Goal: Task Accomplishment & Management: Manage account settings

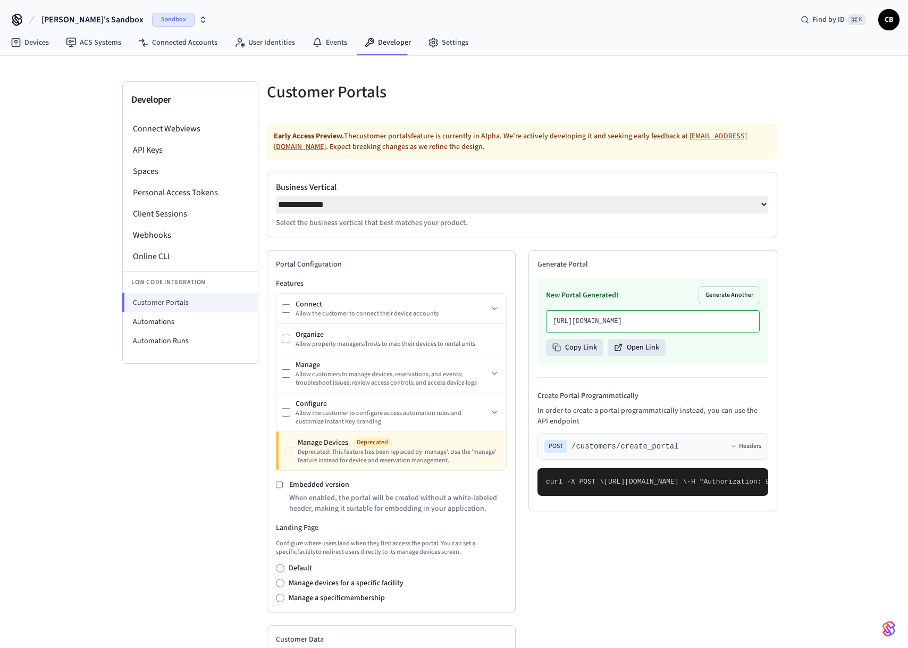
select select "**********"
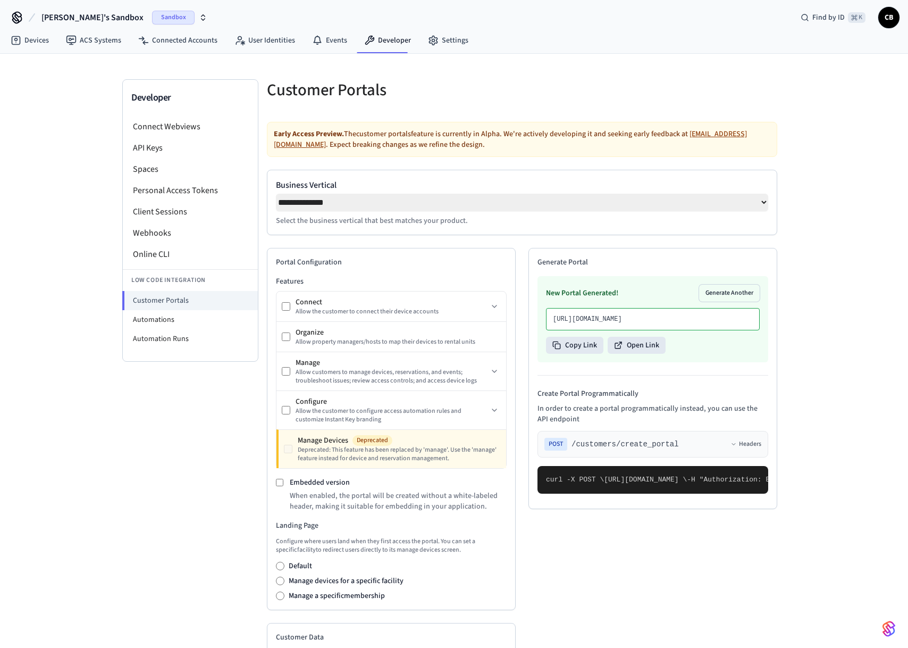
click at [286, 490] on div "Embedded version When enabled, the portal will be created without a white-label…" at bounding box center [391, 494] width 231 height 35
click at [284, 487] on div "Embedded version When enabled, the portal will be created without a white-label…" at bounding box center [391, 494] width 231 height 35
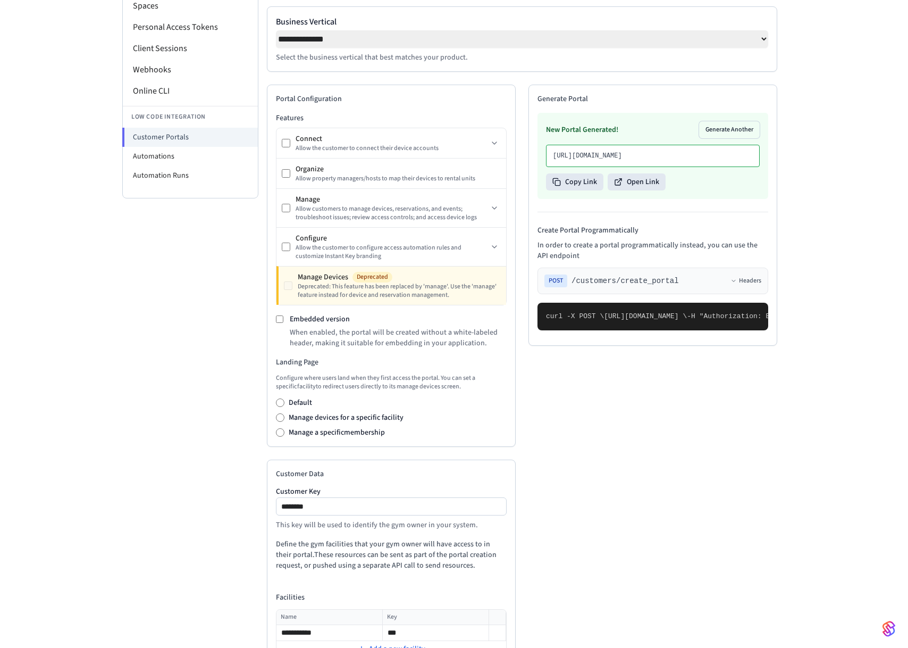
scroll to position [0, 0]
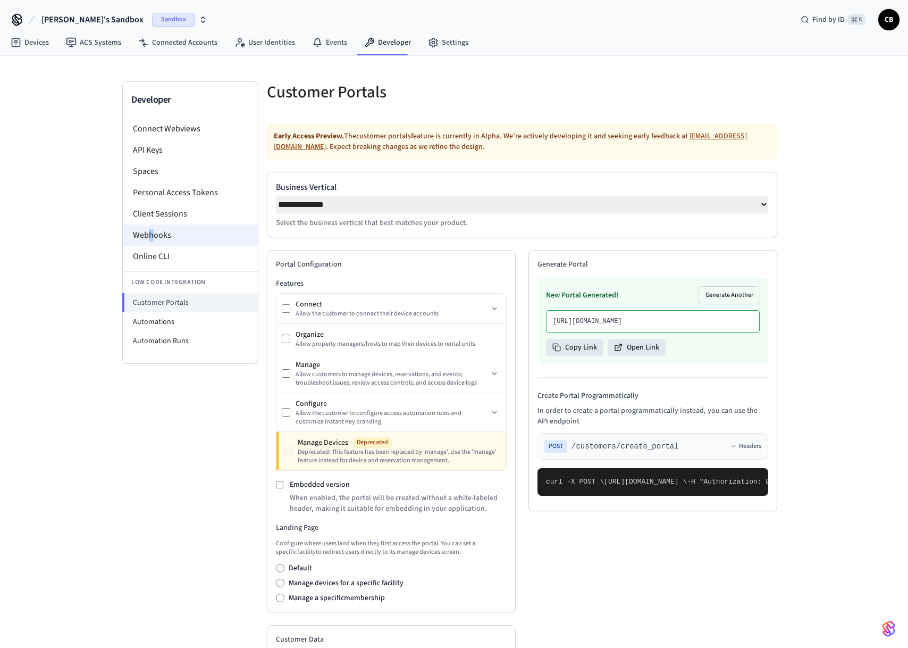
click at [150, 233] on li "Webhooks" at bounding box center [190, 234] width 135 height 21
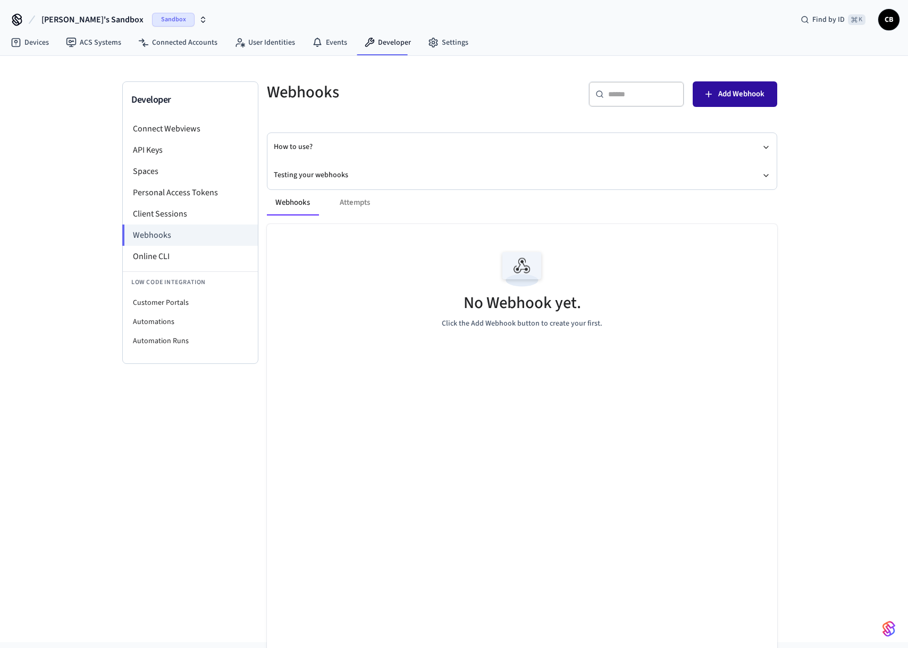
click at [736, 98] on span "Add Webhook" at bounding box center [741, 94] width 46 height 14
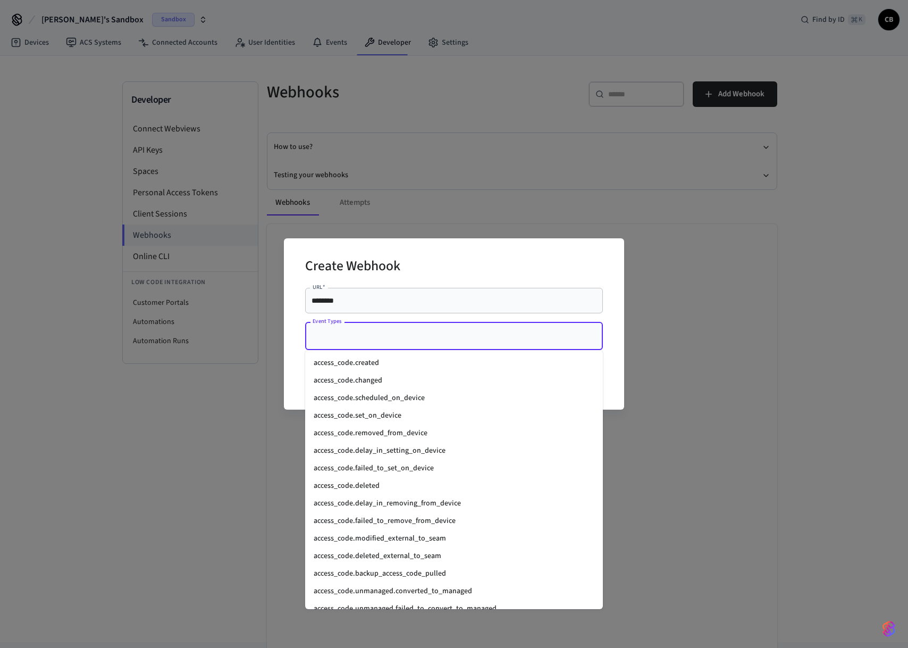
click at [337, 340] on input "Event Types" at bounding box center [446, 335] width 272 height 19
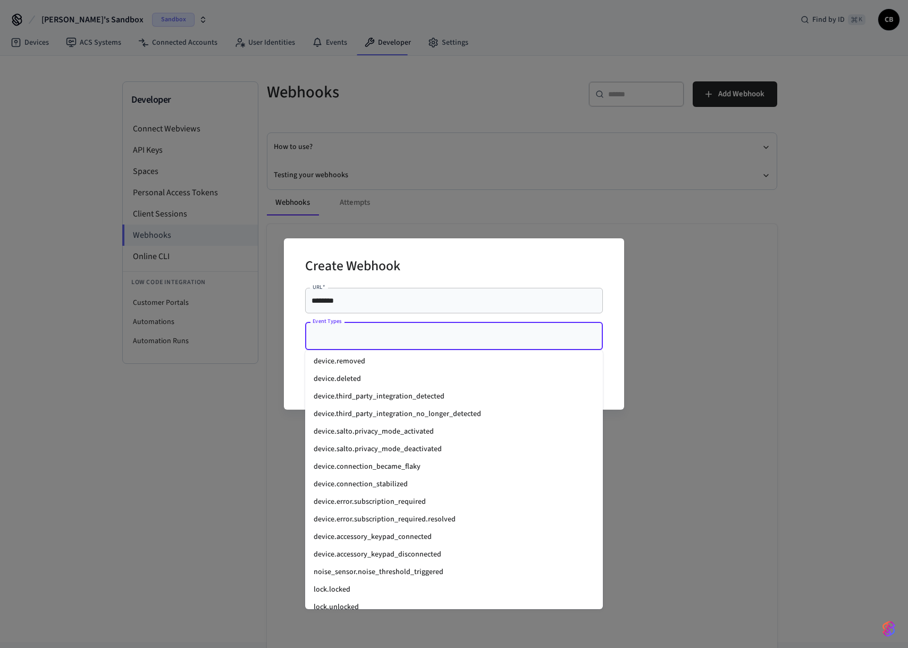
scroll to position [1186, 0]
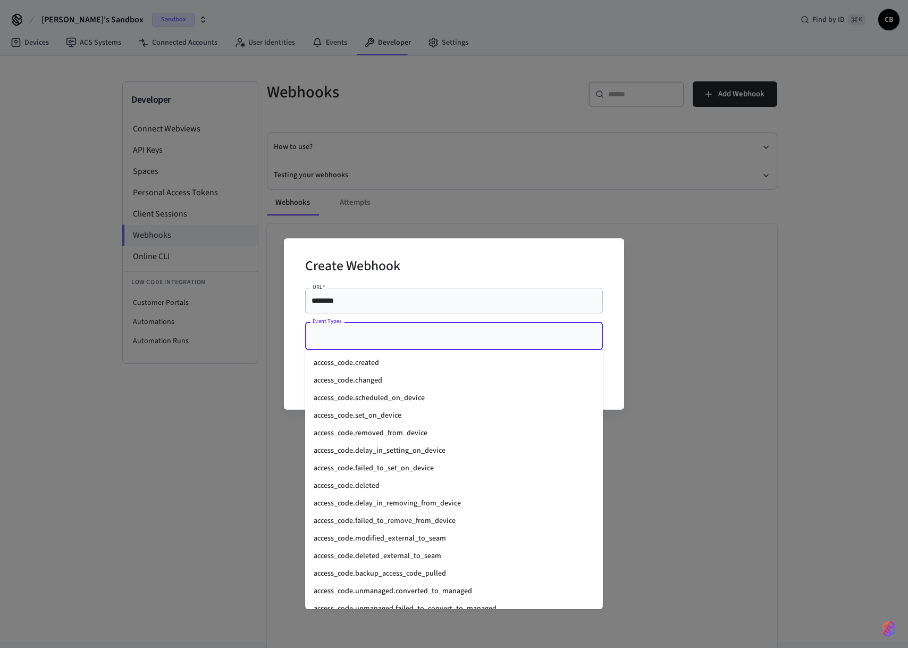
click at [393, 345] on input "Event Types" at bounding box center [446, 335] width 272 height 19
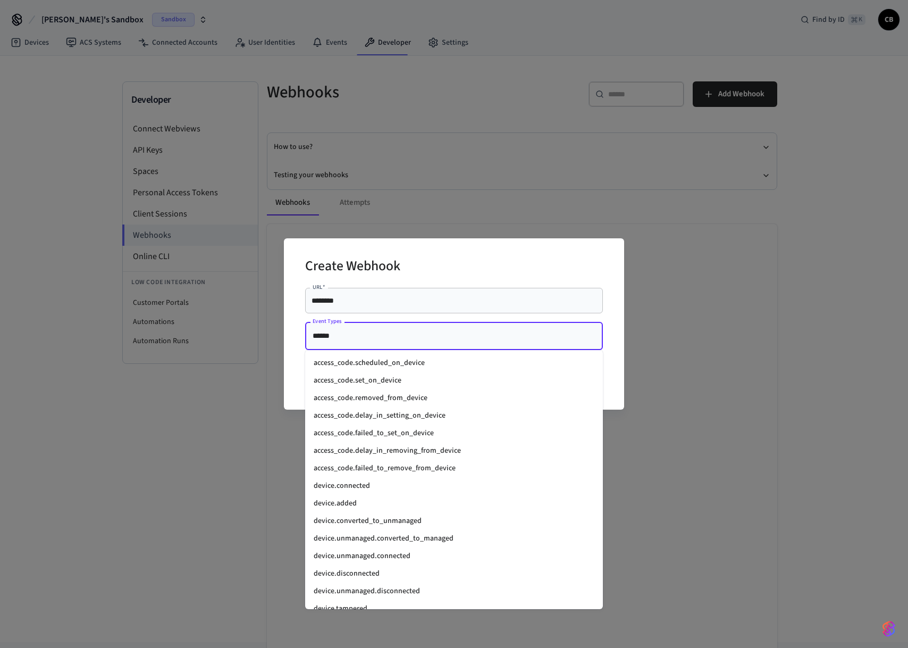
type input "*******"
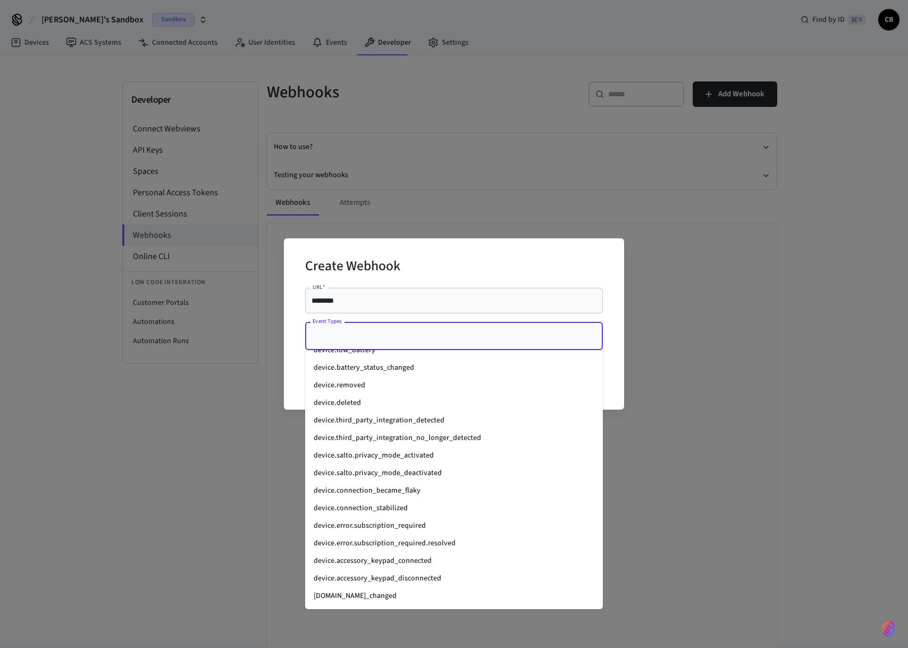
scroll to position [0, 0]
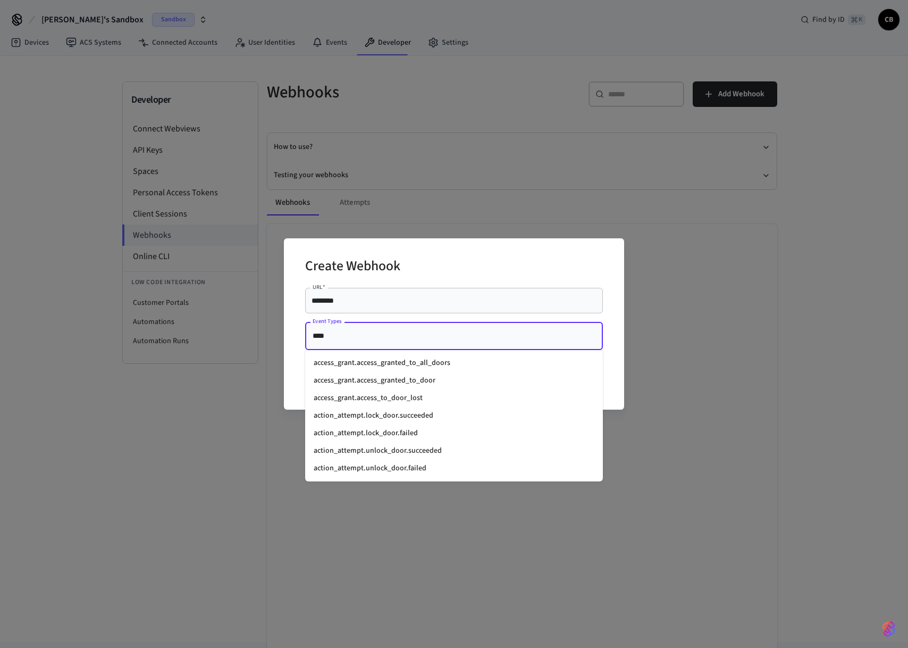
type input "*****"
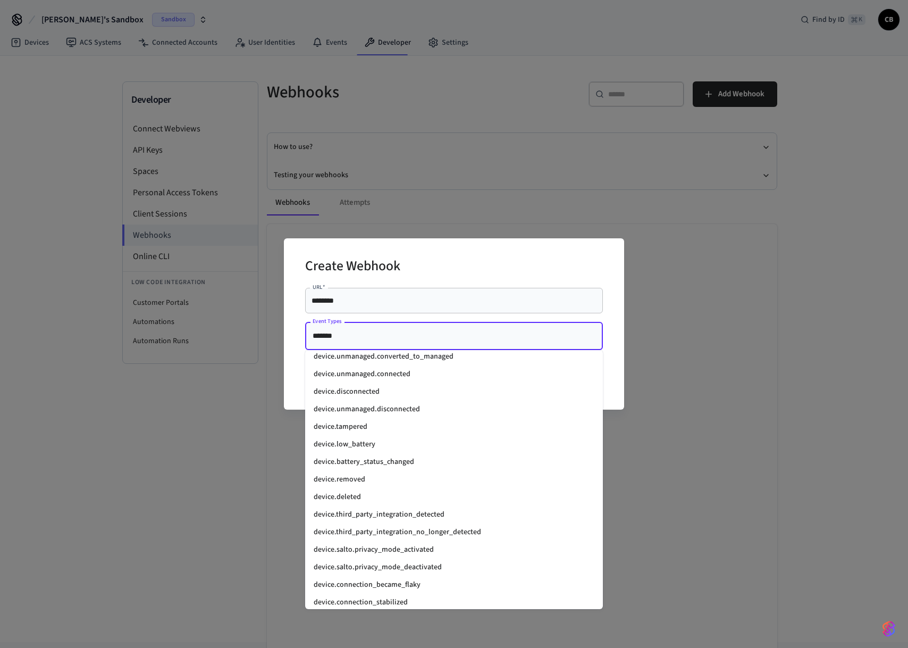
scroll to position [57, 0]
type input "*******"
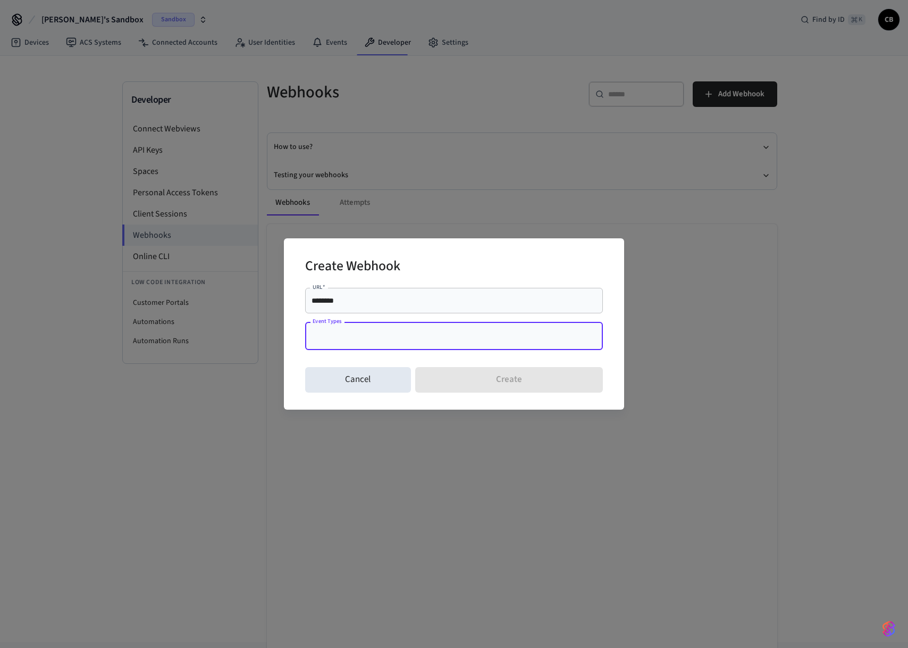
click at [414, 346] on div "Event Types" at bounding box center [454, 336] width 298 height 28
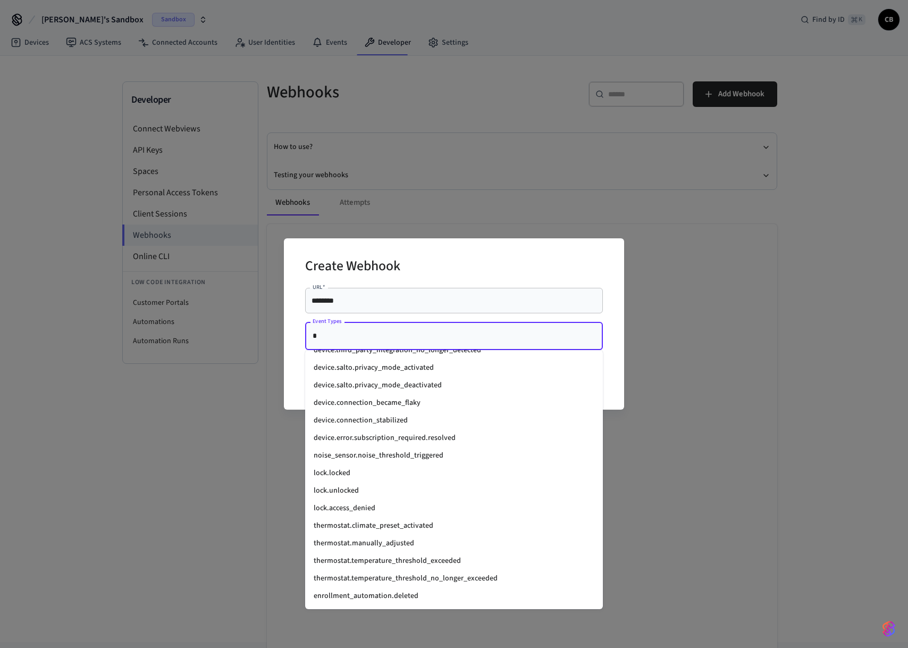
scroll to position [0, 0]
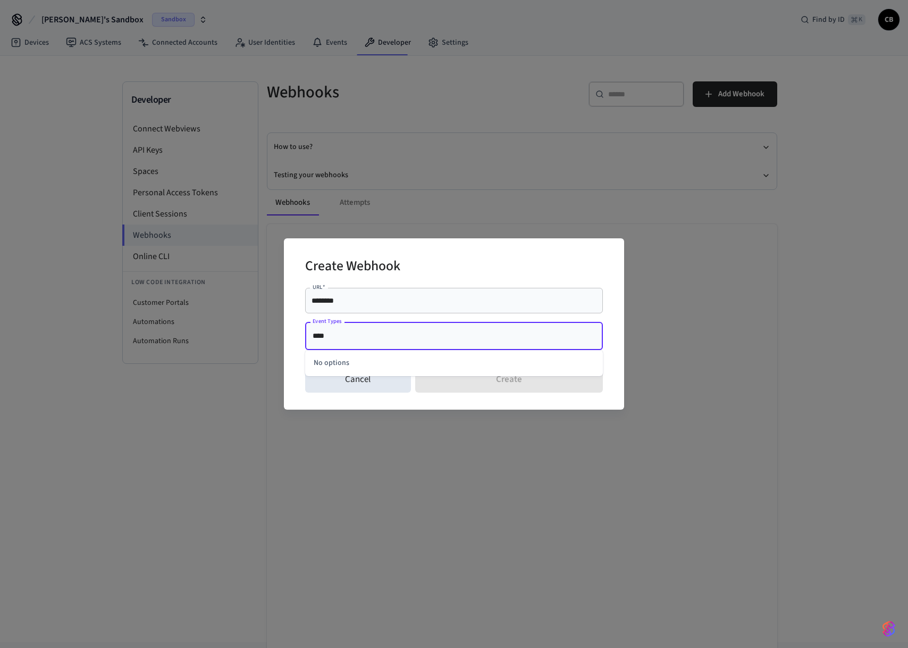
type input "*****"
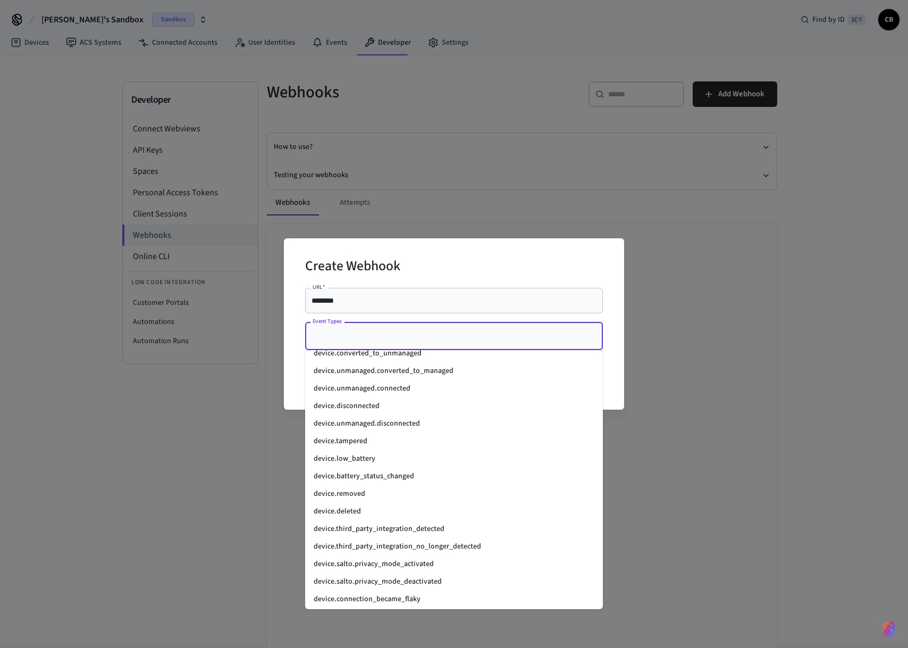
scroll to position [1049, 0]
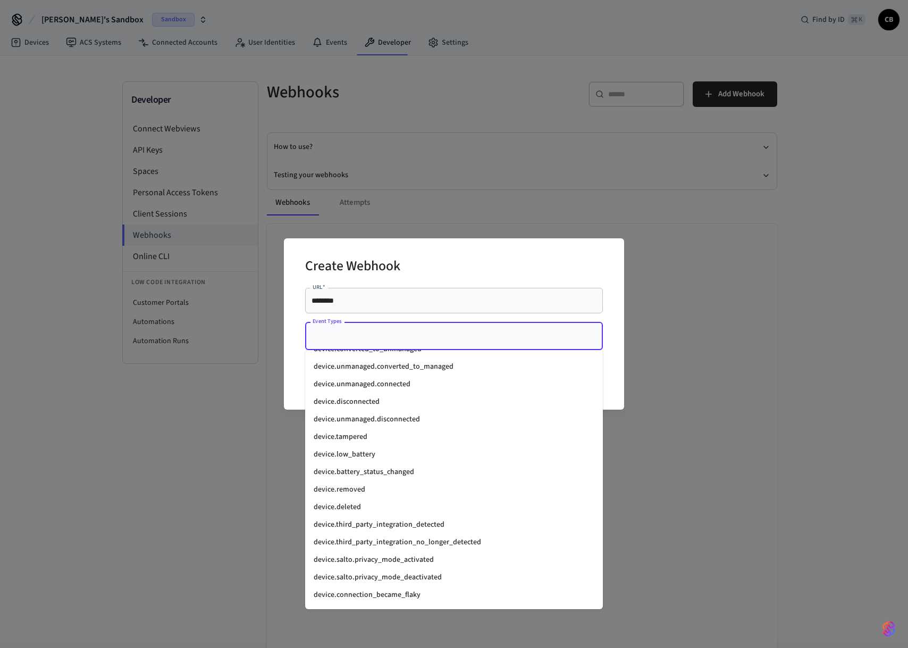
click at [174, 493] on div "Create Webhook URL   * ******** URL   * Event Types Event Types Cancel Create" at bounding box center [454, 324] width 908 height 648
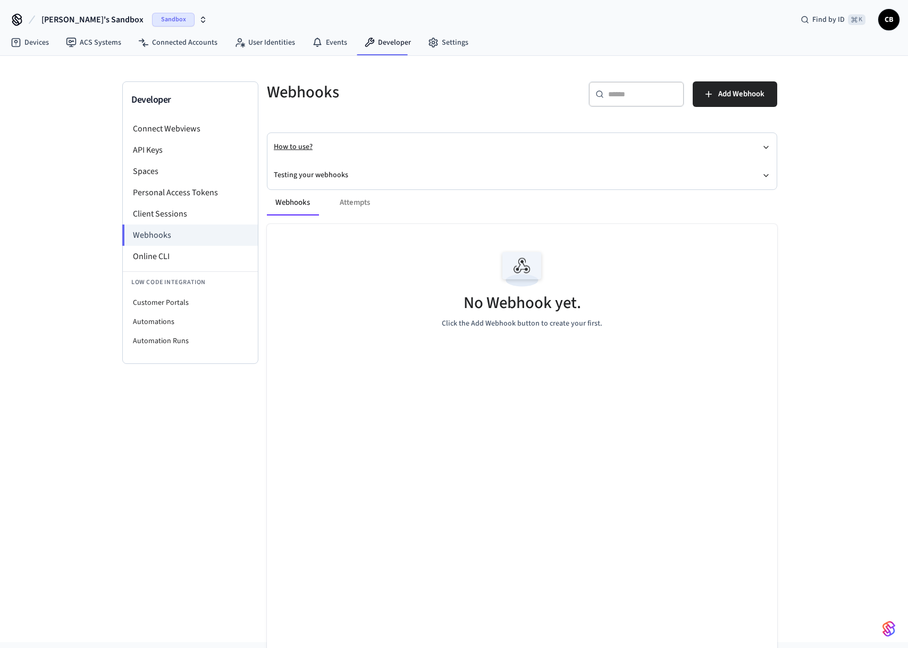
click at [383, 157] on button "How to use?" at bounding box center [522, 147] width 497 height 28
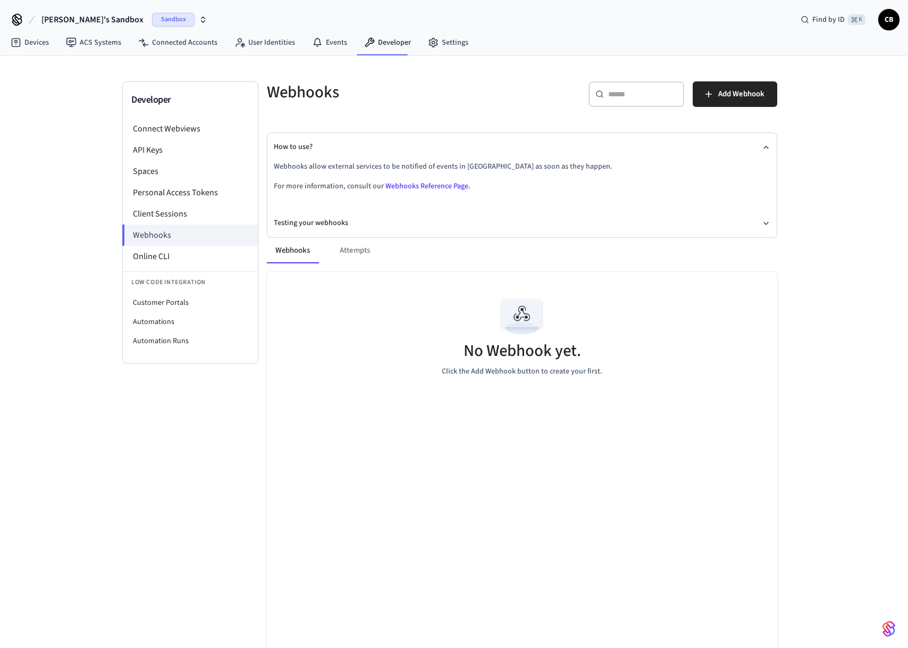
click at [400, 183] on link "Webhooks Reference Page" at bounding box center [427, 186] width 83 height 11
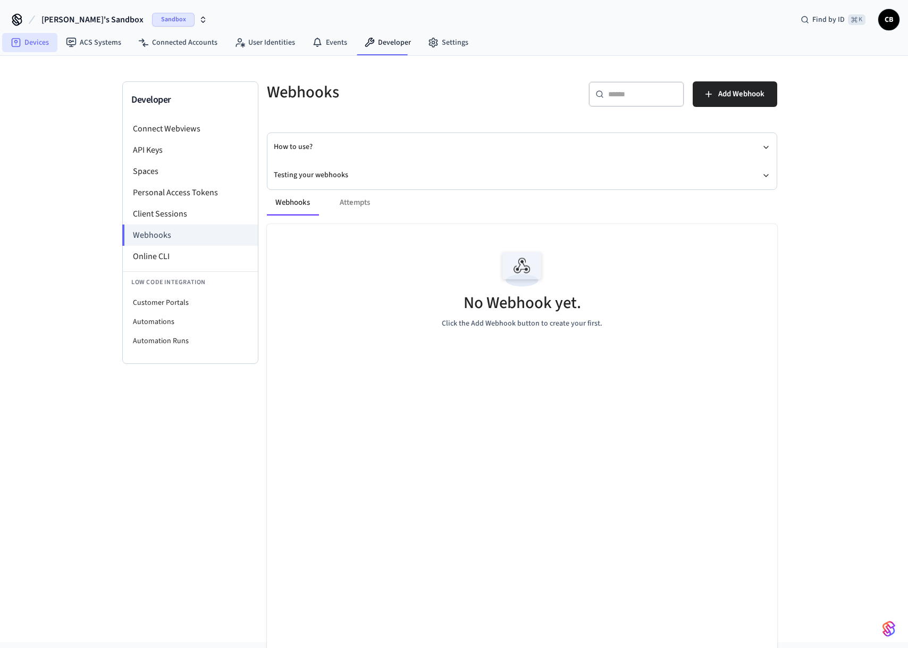
click at [28, 45] on link "Devices" at bounding box center [29, 42] width 55 height 19
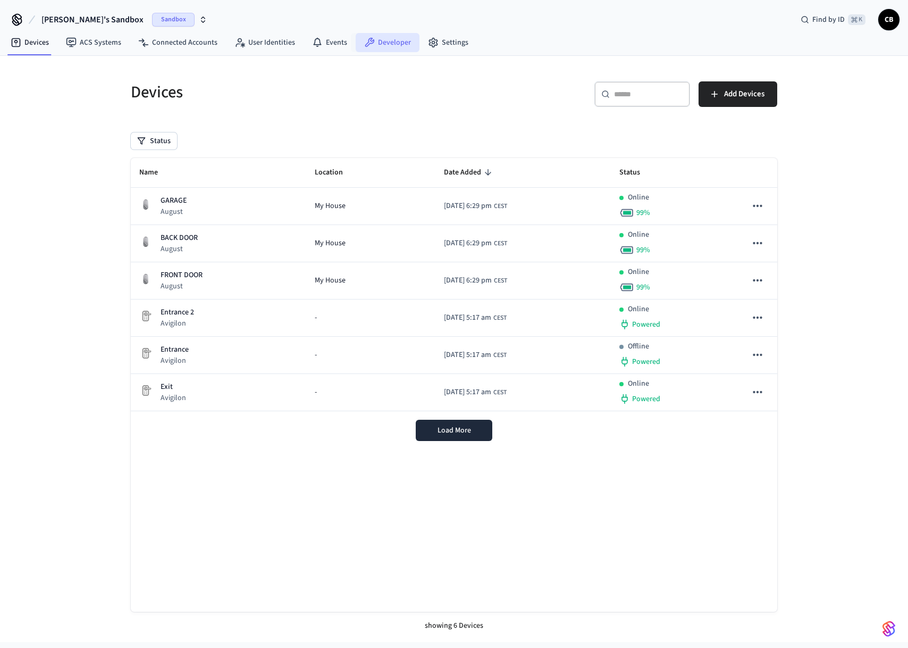
click at [388, 39] on link "Developer" at bounding box center [388, 42] width 64 height 19
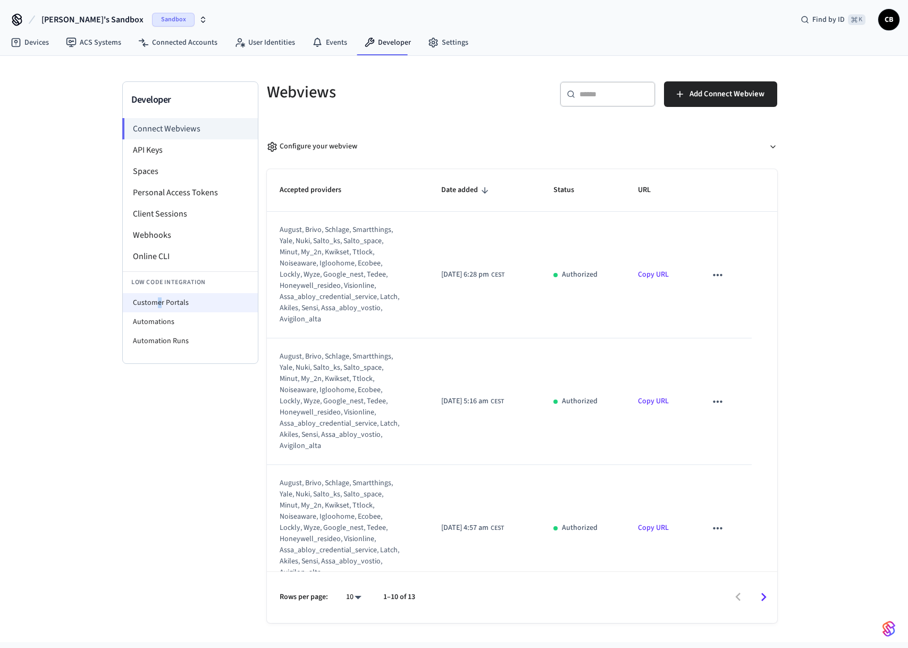
click at [158, 300] on li "Customer Portals" at bounding box center [190, 302] width 135 height 19
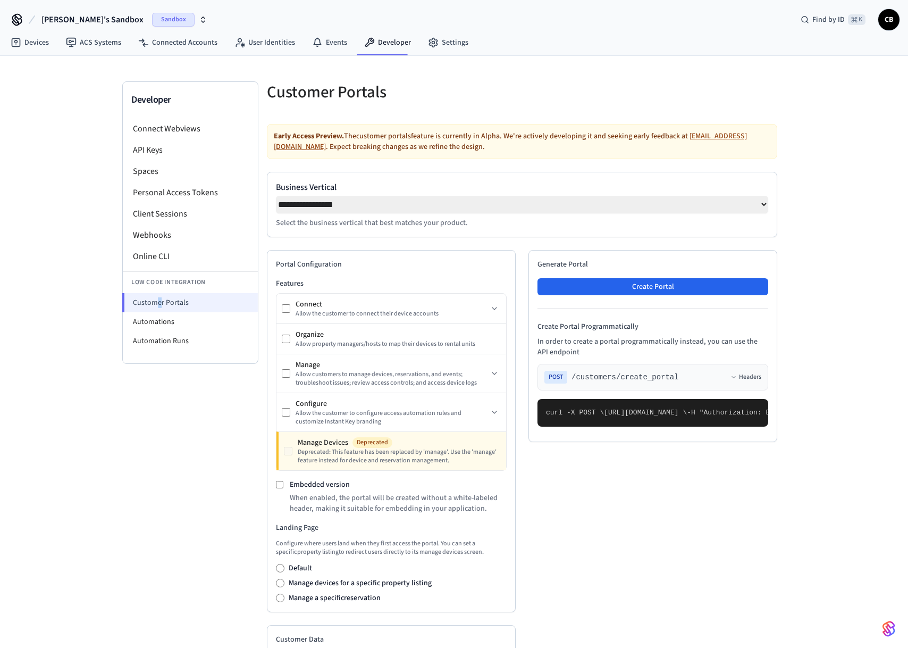
select select "**********"
drag, startPoint x: 286, startPoint y: 130, endPoint x: 415, endPoint y: 130, distance: 129.2
click at [338, 130] on div "Early Access Preview. The customer portals feature is currently in Alpha. We're…" at bounding box center [522, 141] width 510 height 35
click at [411, 138] on div "Early Access Preview. The customer portals feature is currently in Alpha. We're…" at bounding box center [522, 141] width 510 height 35
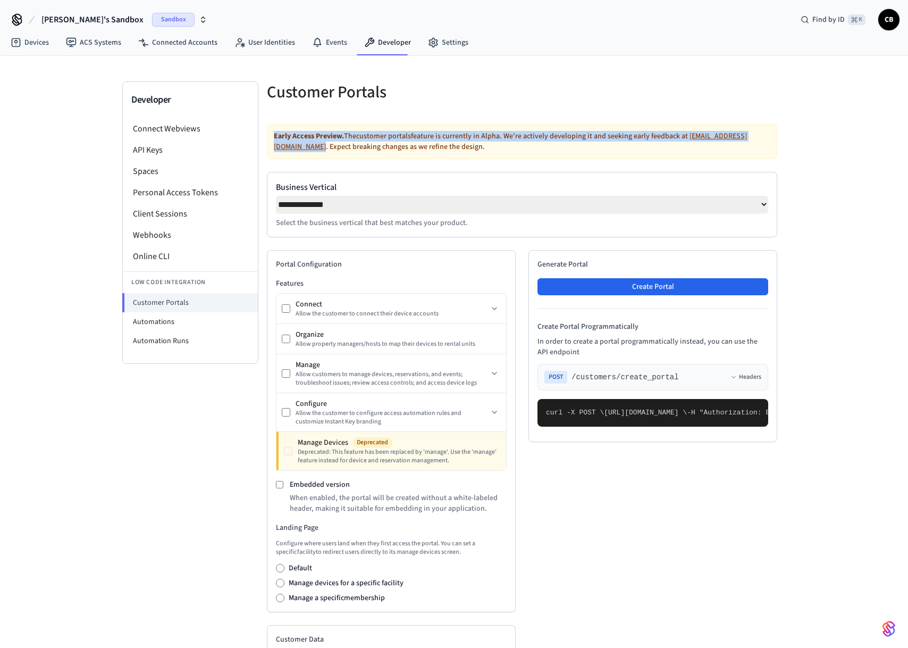
click at [411, 138] on div "Early Access Preview. The customer portals feature is currently in Alpha. We're…" at bounding box center [522, 141] width 510 height 35
click at [37, 41] on link "Devices" at bounding box center [29, 42] width 55 height 19
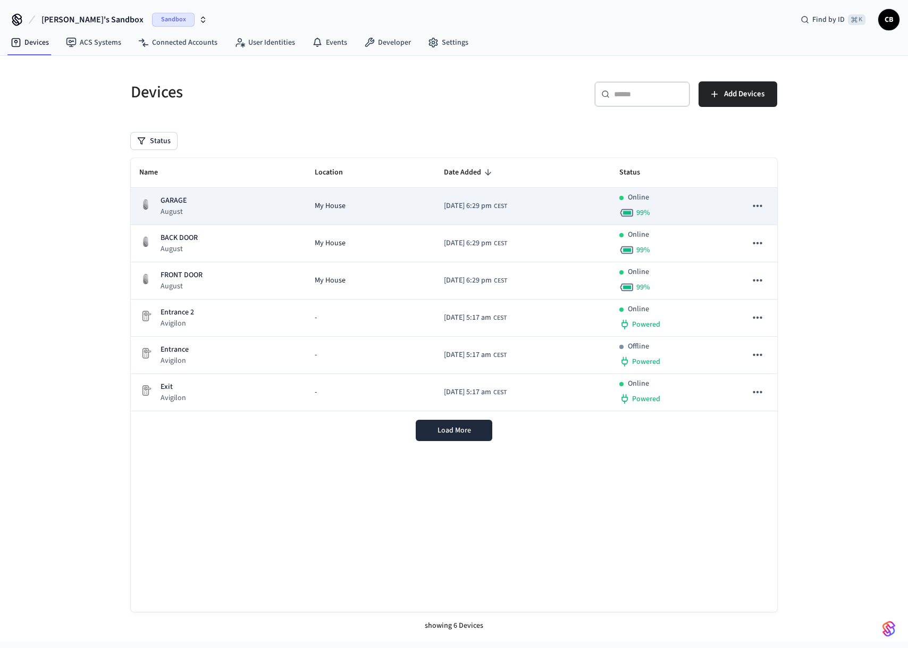
click at [752, 203] on icon "sticky table" at bounding box center [758, 206] width 14 height 14
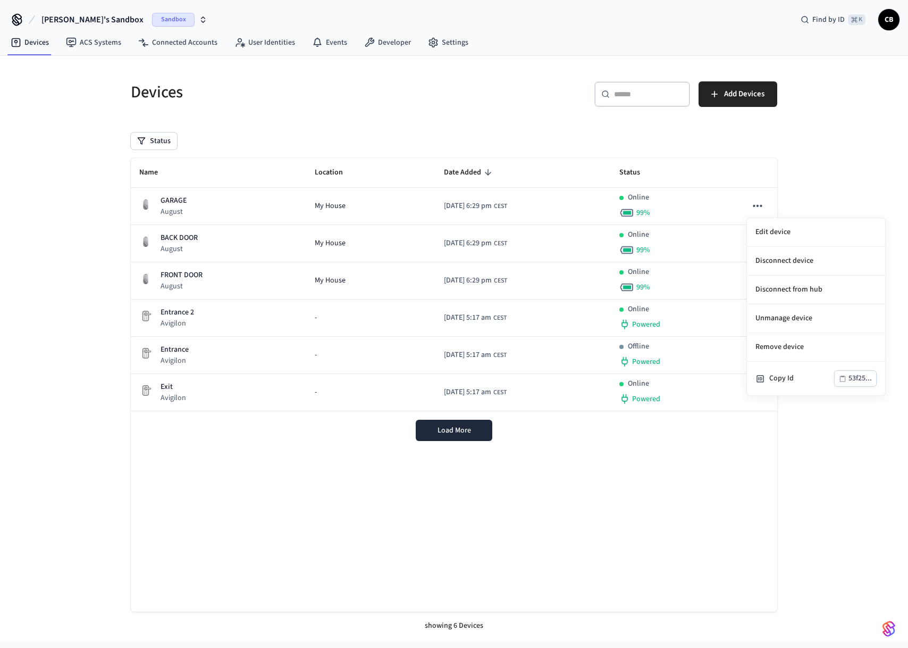
click at [696, 205] on div at bounding box center [454, 324] width 908 height 648
click at [696, 205] on div "Online 99 %" at bounding box center [674, 206] width 110 height 28
click at [428, 46] on icon at bounding box center [433, 42] width 11 height 11
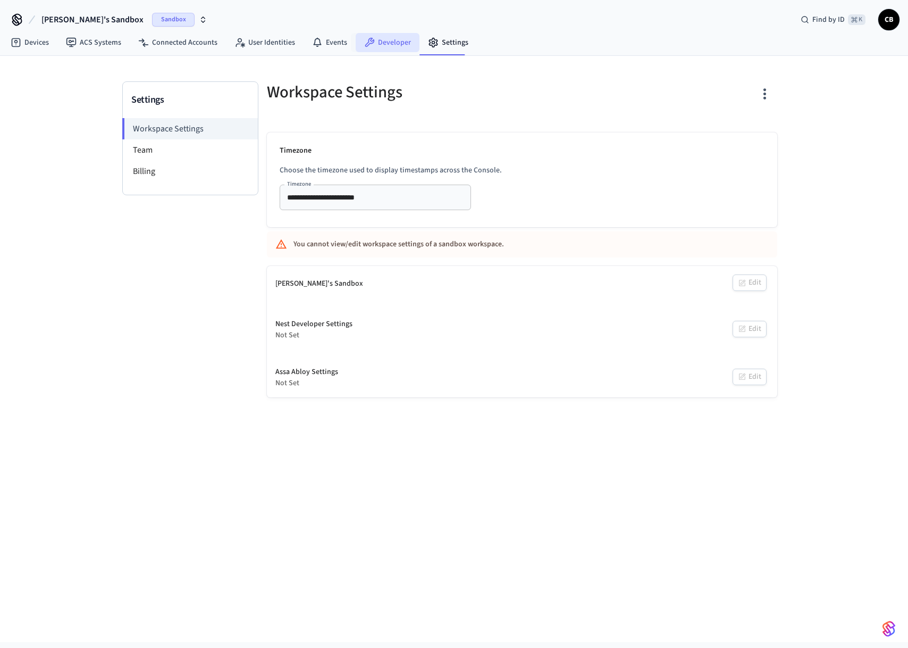
click at [383, 46] on link "Developer" at bounding box center [388, 42] width 64 height 19
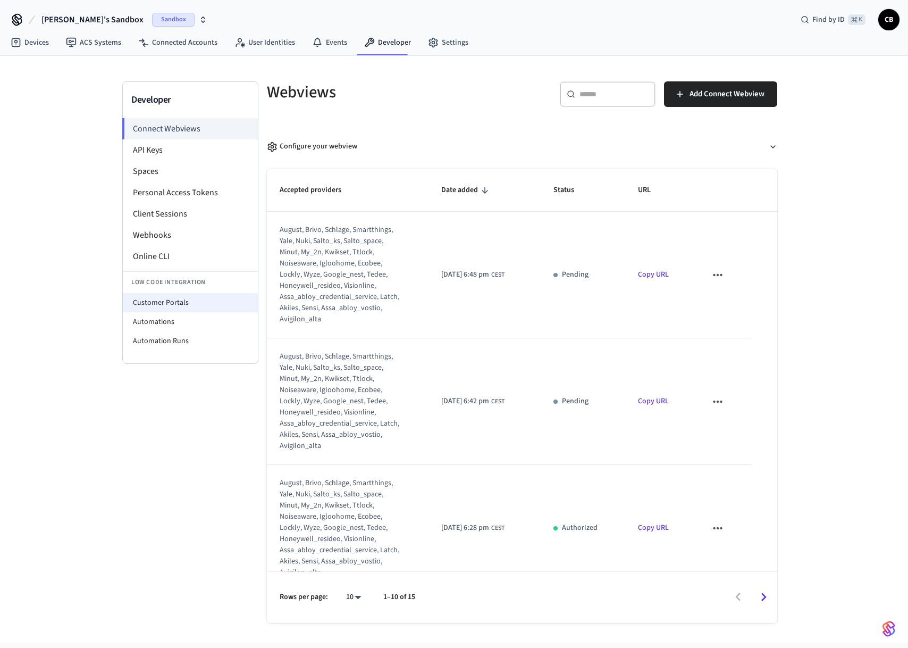
click at [163, 304] on li "Customer Portals" at bounding box center [190, 302] width 135 height 19
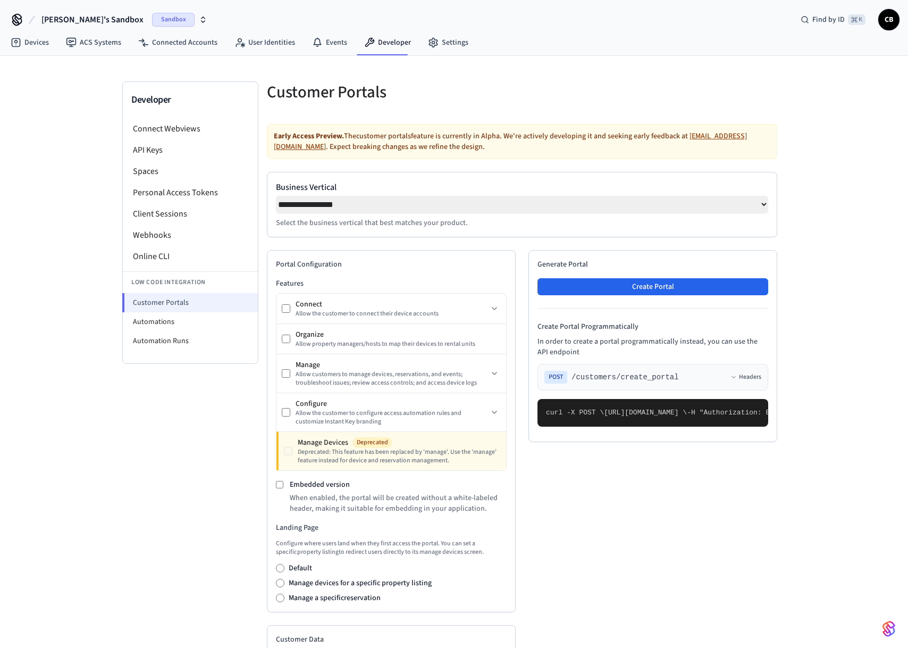
select select "**********"
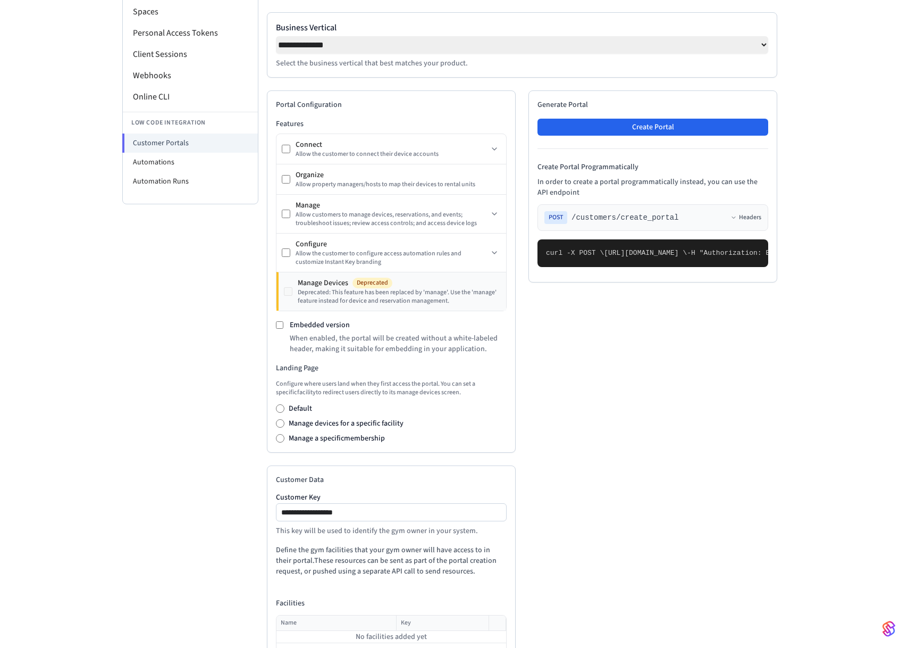
scroll to position [238, 0]
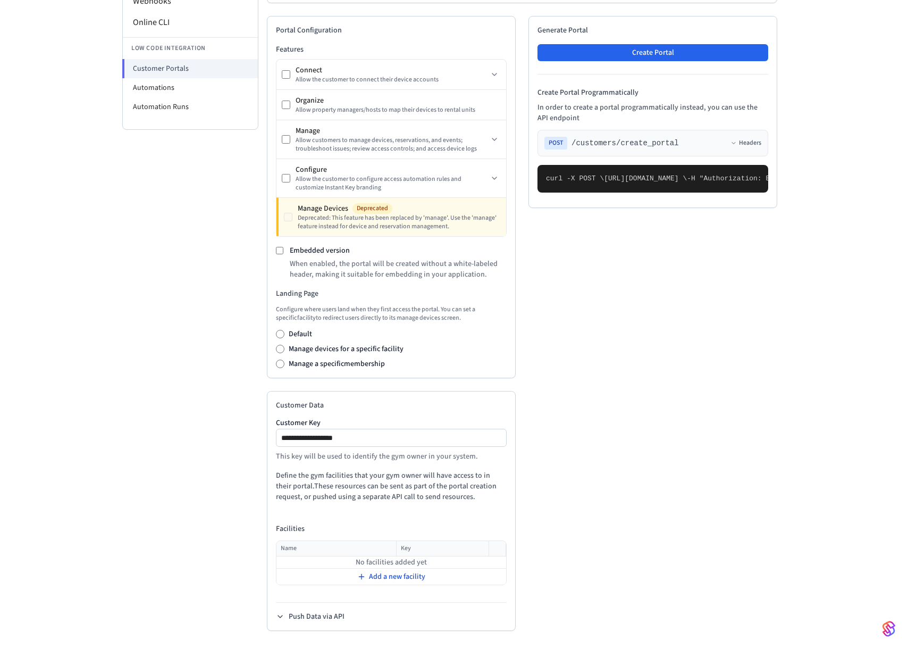
click at [349, 577] on div "Add a new facility" at bounding box center [391, 576] width 229 height 15
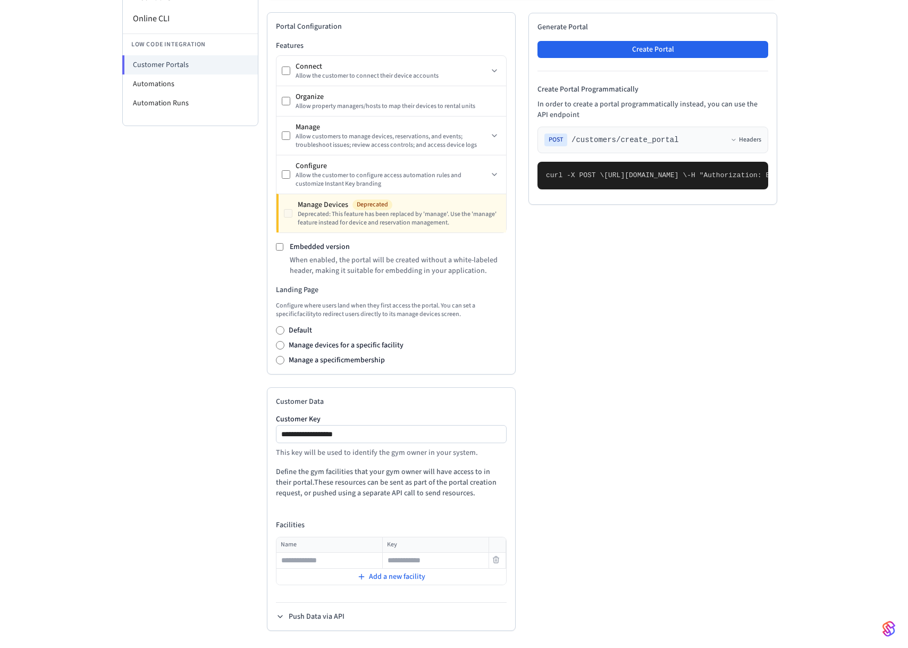
click at [344, 567] on input "text" at bounding box center [329, 560] width 105 height 13
type input "**********"
type input "*"
click at [233, 565] on div "Developer Connect Webviews API Keys Spaces Personal Access Tokens Client Sessio…" at bounding box center [190, 246] width 136 height 804
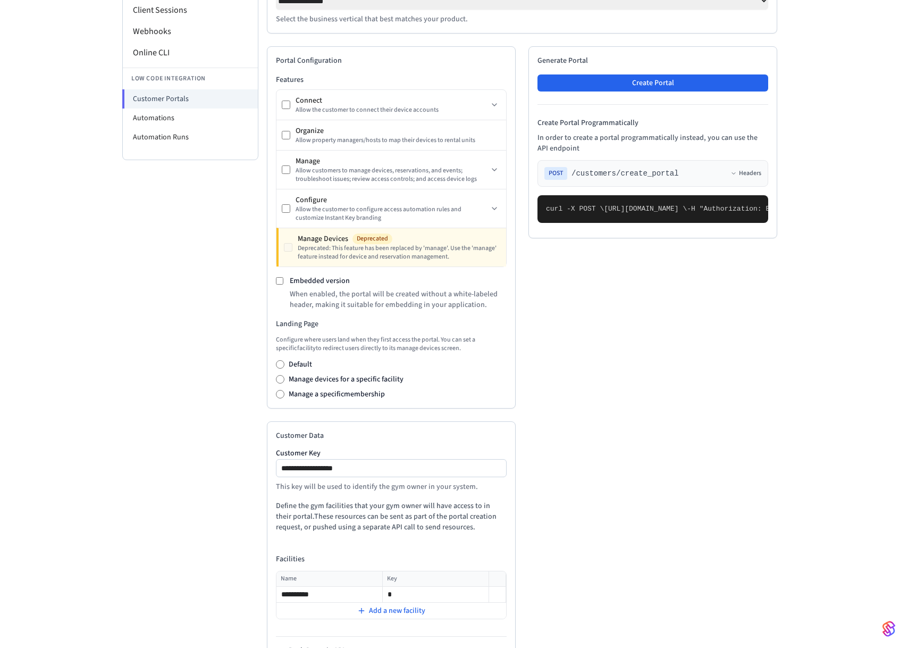
scroll to position [185, 0]
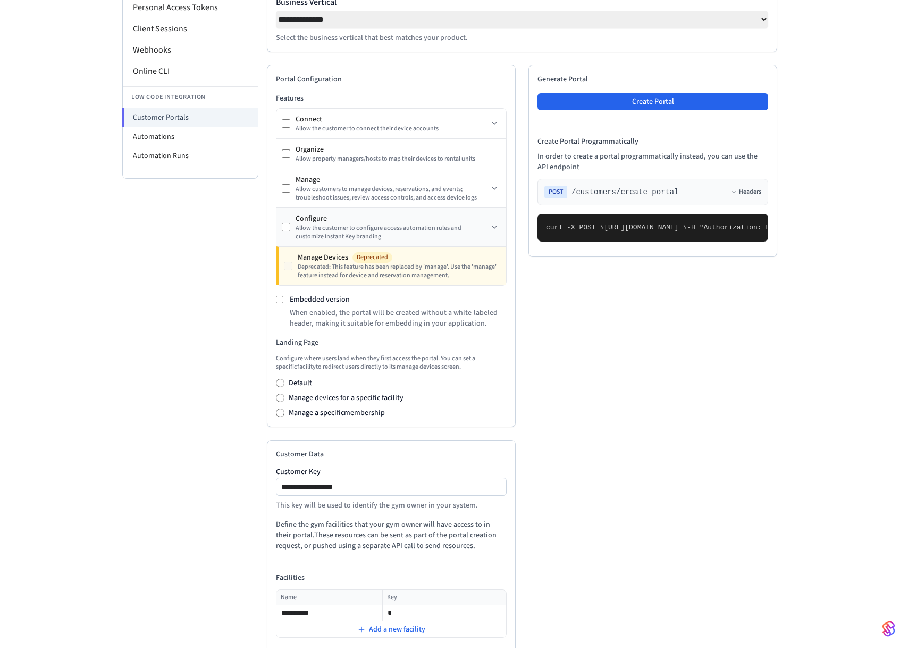
click at [488, 234] on div "Allow the customer to configure access automation rules and customize Instant K…" at bounding box center [392, 232] width 192 height 17
click at [491, 231] on icon at bounding box center [494, 227] width 9 height 9
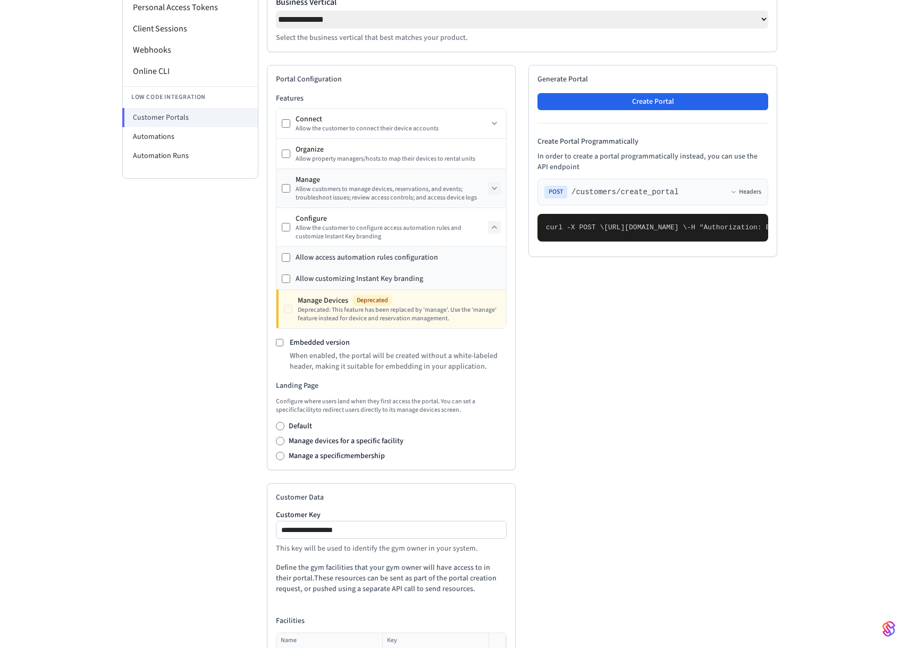
click at [500, 189] on div "Manage Allow customers to manage devices, reservations, and events; troubleshoo…" at bounding box center [392, 188] width 230 height 38
click at [499, 189] on button at bounding box center [494, 188] width 13 height 13
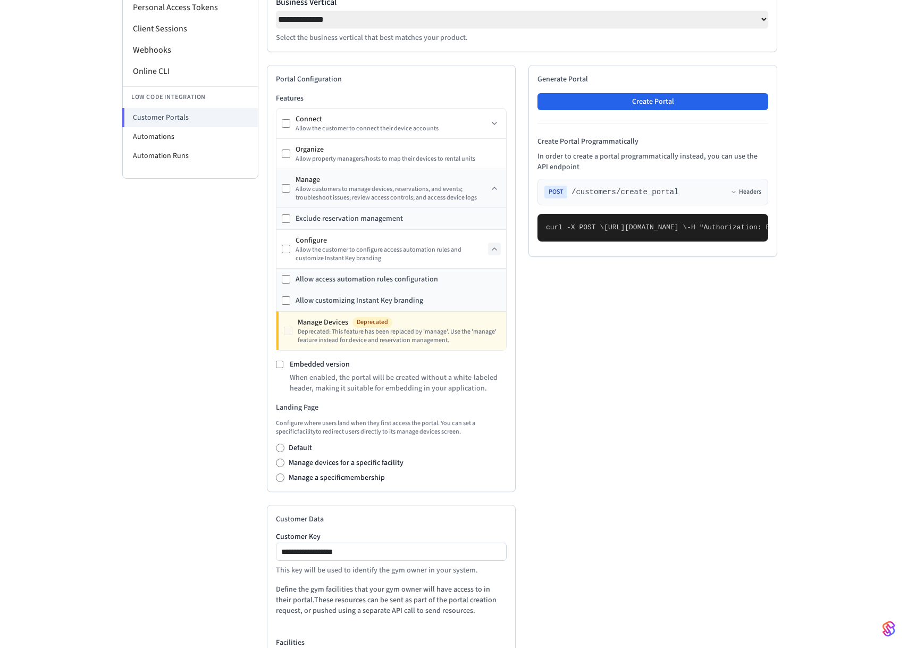
click at [488, 193] on div "Allow customers to manage devices, reservations, and events; troubleshoot issue…" at bounding box center [392, 193] width 192 height 17
click at [491, 192] on icon at bounding box center [494, 188] width 9 height 9
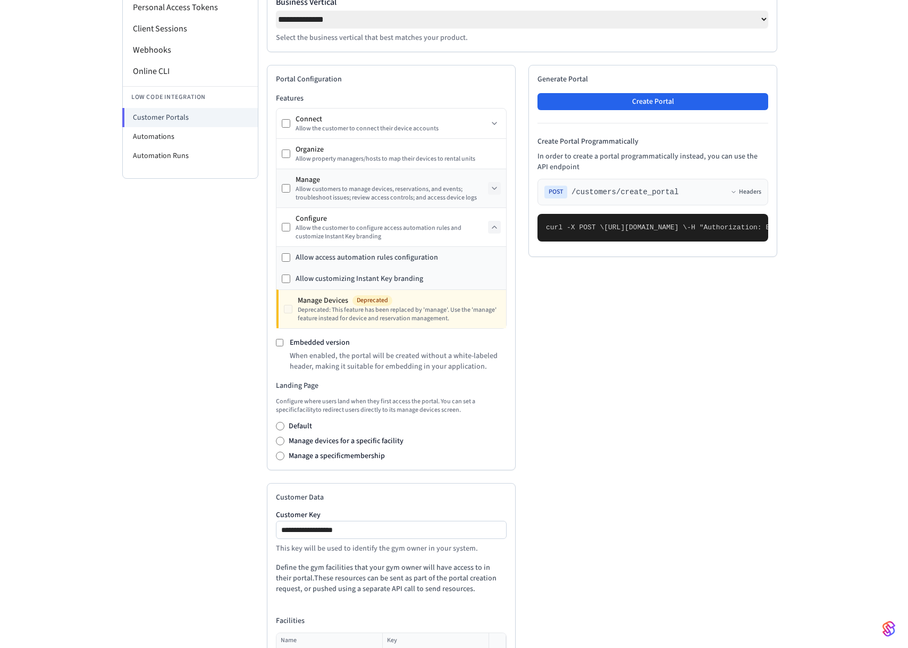
click at [360, 191] on div "Allow customers to manage devices, reservations, and events; troubleshoot issue…" at bounding box center [392, 193] width 192 height 17
click at [493, 192] on icon at bounding box center [494, 188] width 9 height 9
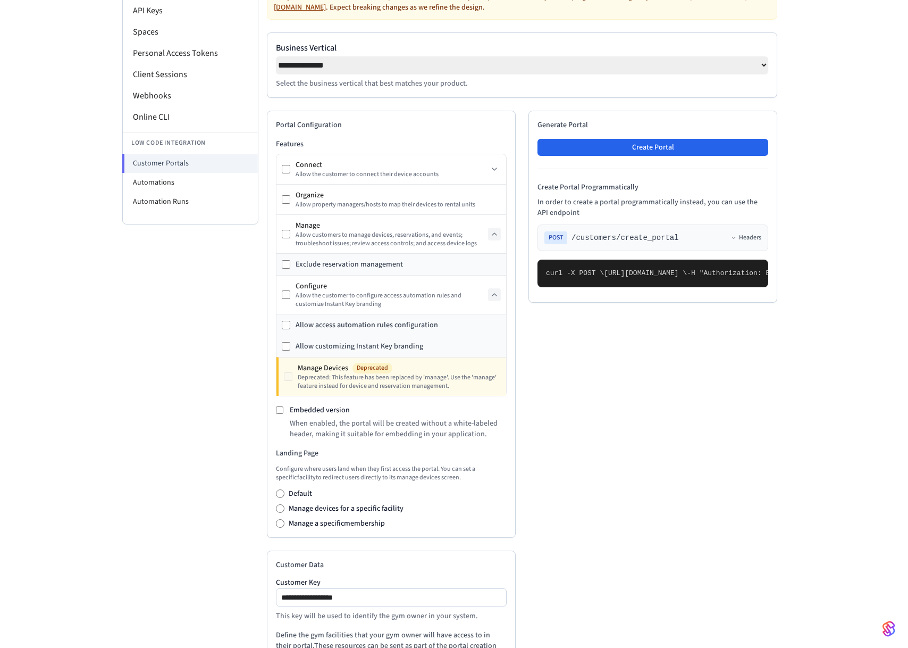
scroll to position [124, 0]
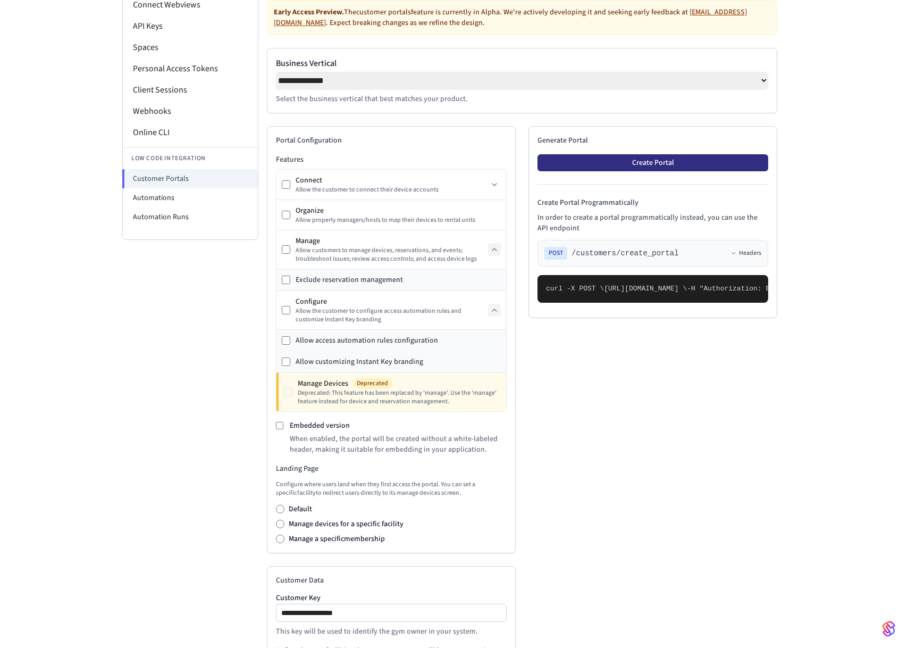
click at [675, 160] on button "Create Portal" at bounding box center [653, 162] width 231 height 17
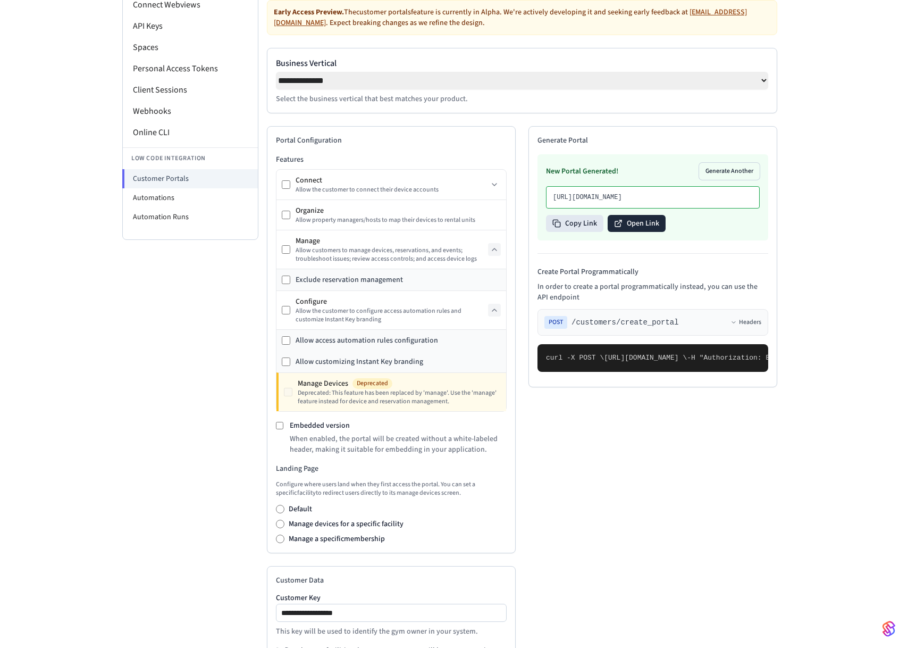
click at [643, 232] on button "Open Link" at bounding box center [637, 223] width 58 height 17
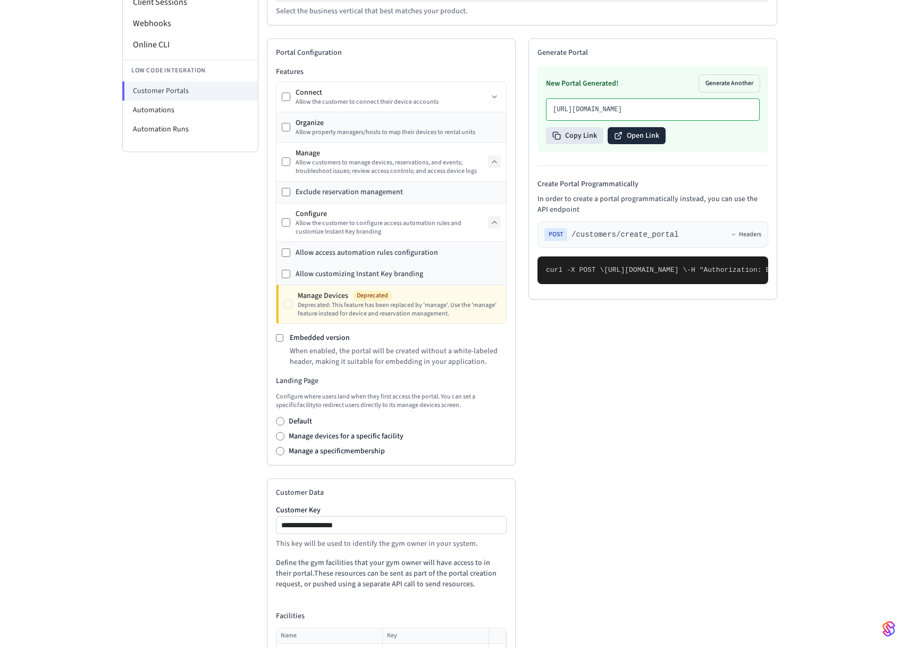
scroll to position [212, 0]
click at [492, 161] on button at bounding box center [494, 161] width 13 height 13
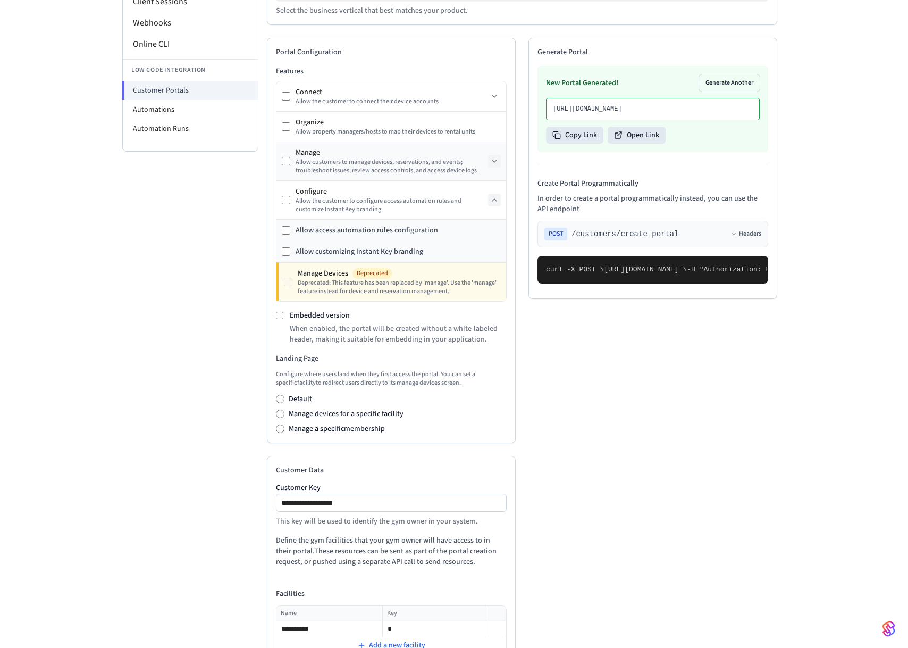
click at [483, 169] on div "Allow customers to manage devices, reservations, and events; troubleshoot issue…" at bounding box center [392, 166] width 192 height 17
click at [493, 162] on icon at bounding box center [494, 161] width 9 height 9
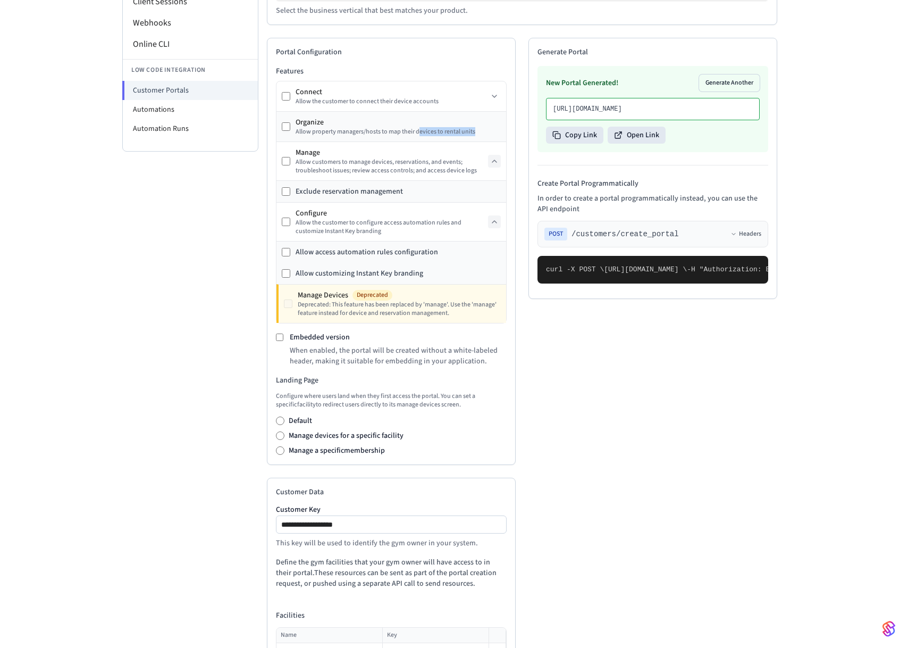
drag, startPoint x: 418, startPoint y: 138, endPoint x: 487, endPoint y: 140, distance: 68.6
click at [487, 140] on div "Organize Allow property managers/hosts to map their devices to rental units" at bounding box center [392, 127] width 230 height 30
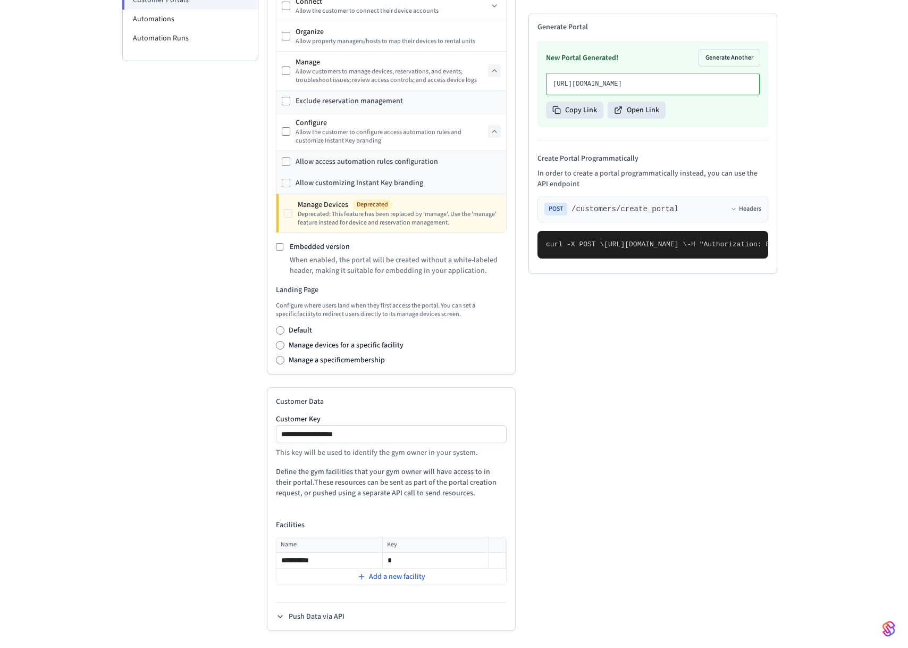
copy span "facilities"
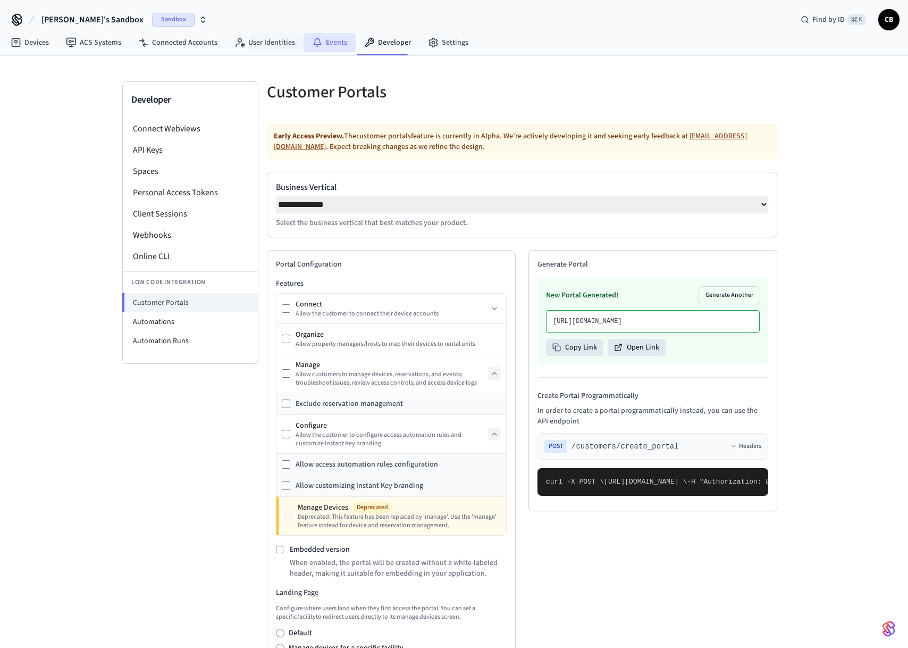
click at [332, 46] on link "Events" at bounding box center [330, 42] width 52 height 19
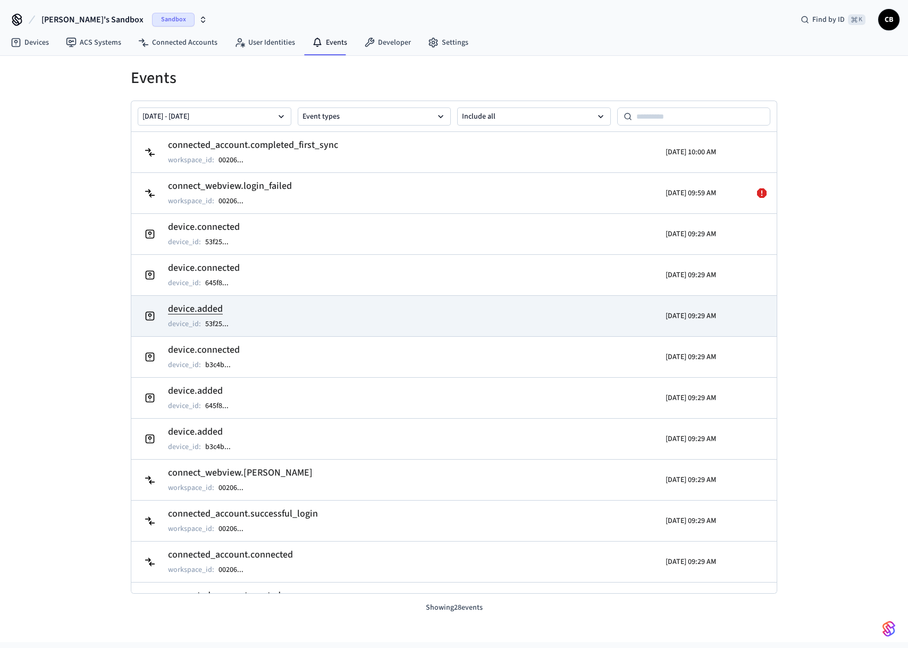
click at [175, 305] on h2 "device.added" at bounding box center [203, 308] width 71 height 15
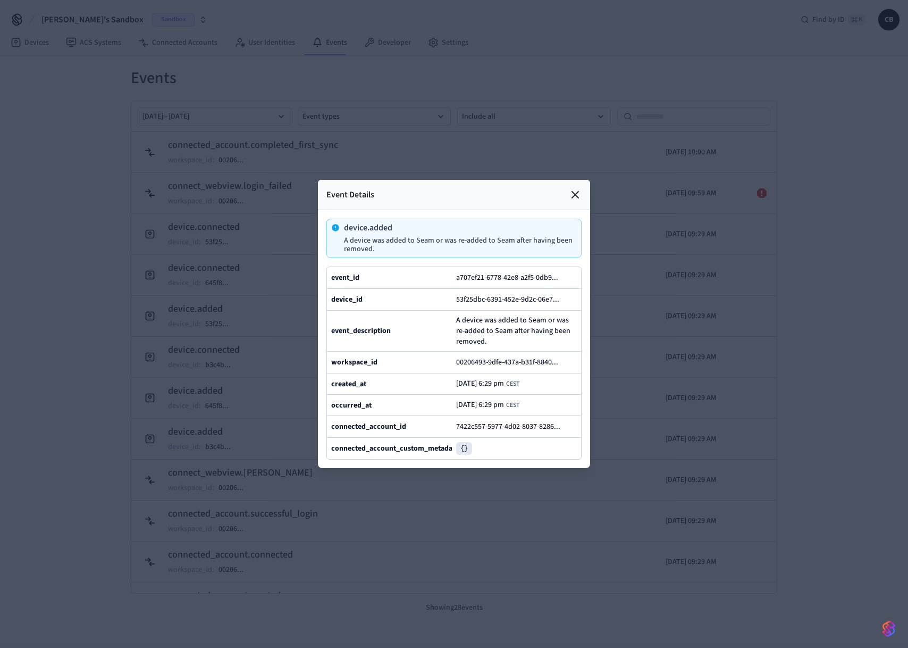
click at [463, 449] on pre "{}" at bounding box center [464, 448] width 16 height 13
click at [380, 441] on div "connected_account_custom_metadata {}" at bounding box center [454, 448] width 254 height 22
click at [287, 287] on div at bounding box center [454, 324] width 908 height 648
click at [256, 326] on div at bounding box center [454, 324] width 908 height 648
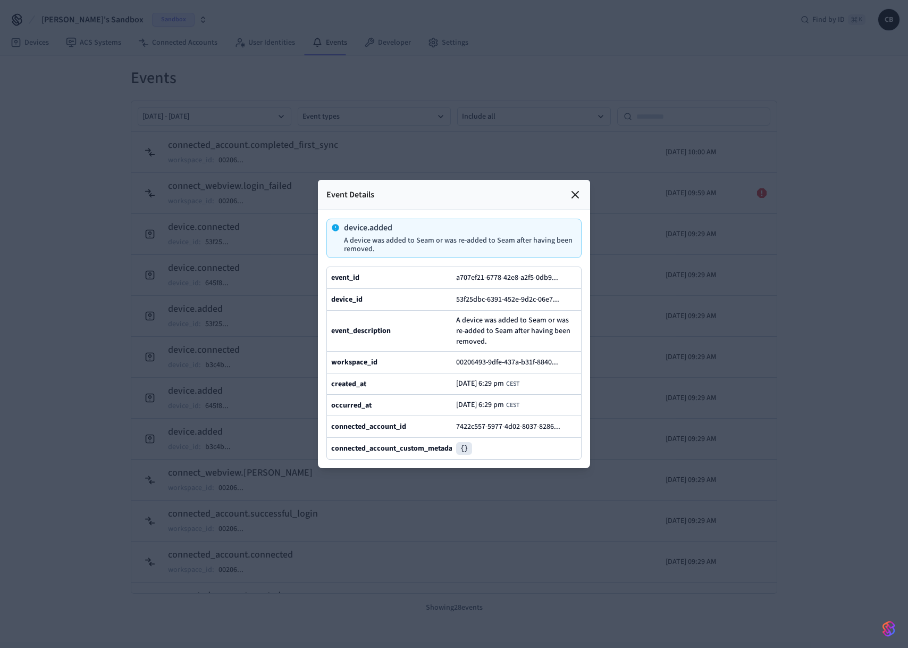
click at [583, 190] on div "Event Details" at bounding box center [454, 195] width 272 height 30
click at [573, 196] on icon at bounding box center [575, 194] width 13 height 13
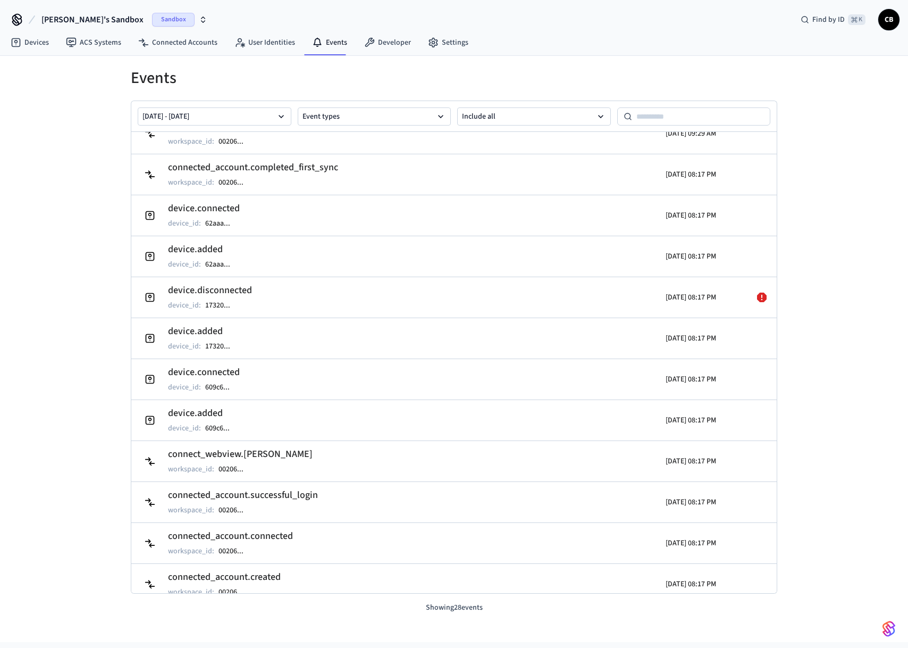
scroll to position [470, 0]
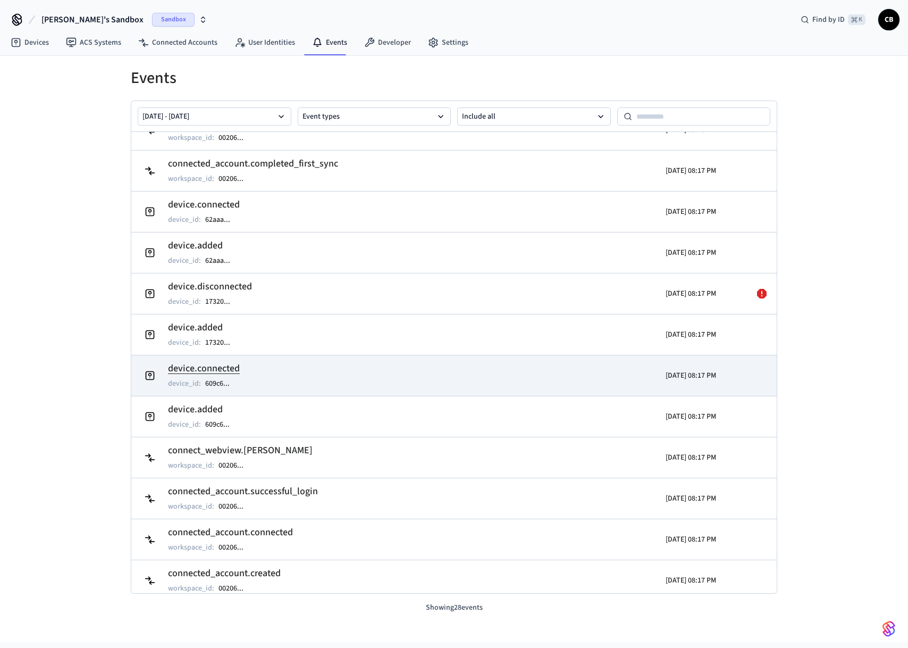
click at [228, 368] on h2 "device.connected" at bounding box center [204, 368] width 72 height 15
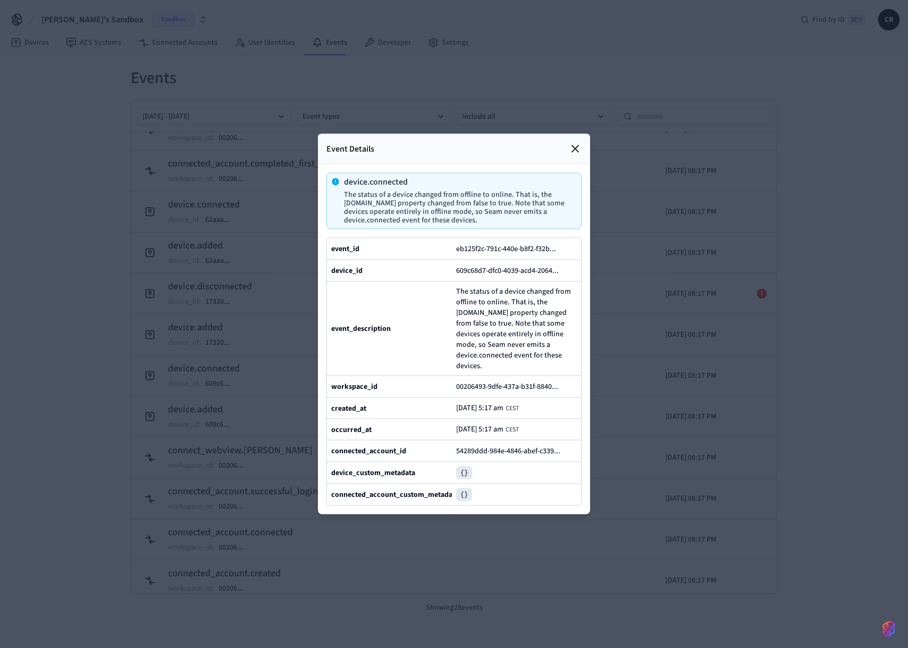
click at [233, 404] on div at bounding box center [454, 324] width 908 height 648
click at [571, 150] on icon at bounding box center [575, 149] width 13 height 13
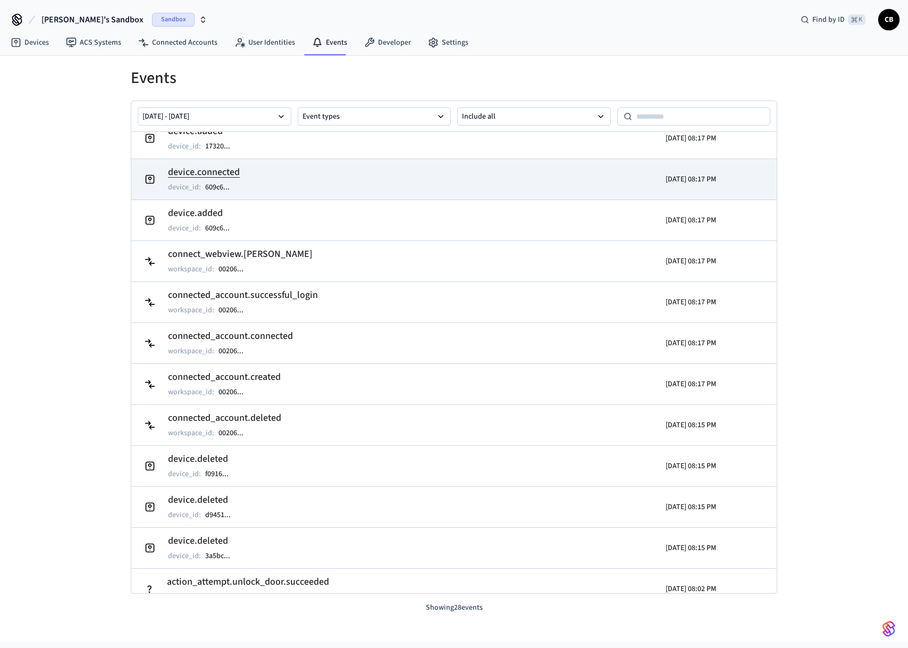
scroll to position [665, 0]
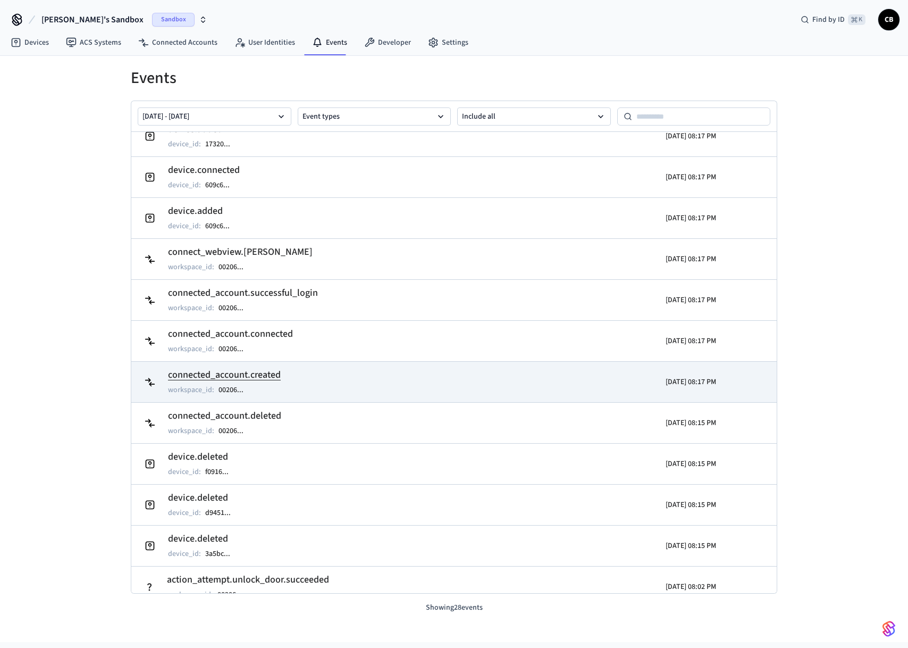
click at [286, 379] on td "connected_account.created workspace_id : 00206 ..." at bounding box center [349, 382] width 419 height 30
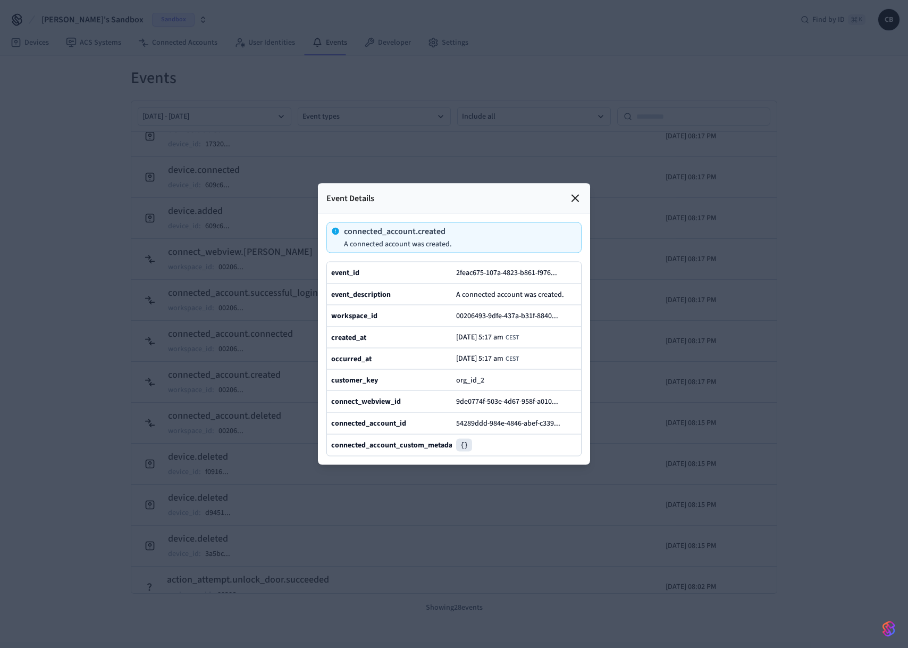
click at [578, 195] on icon at bounding box center [575, 198] width 13 height 13
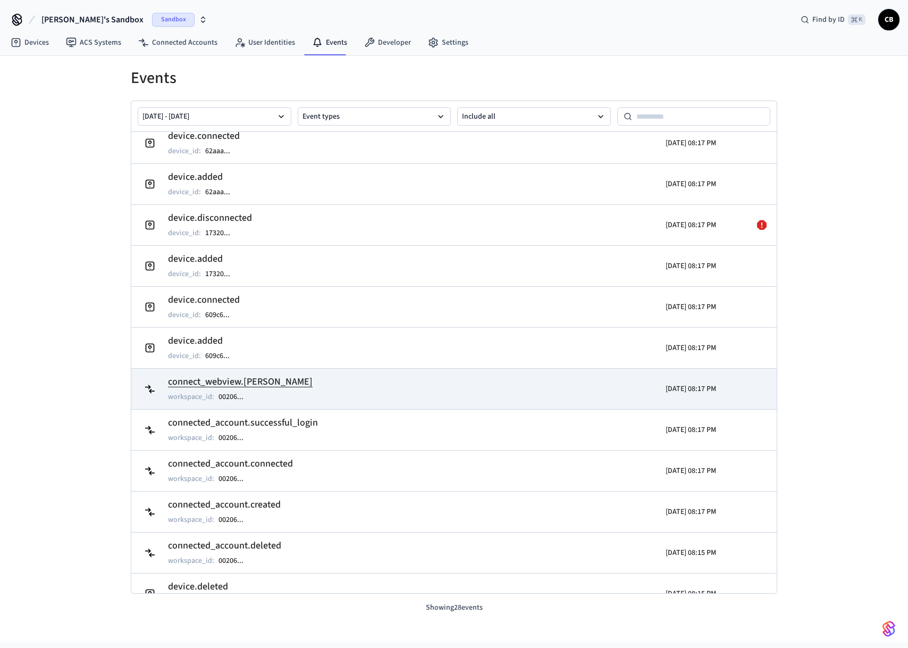
scroll to position [538, 0]
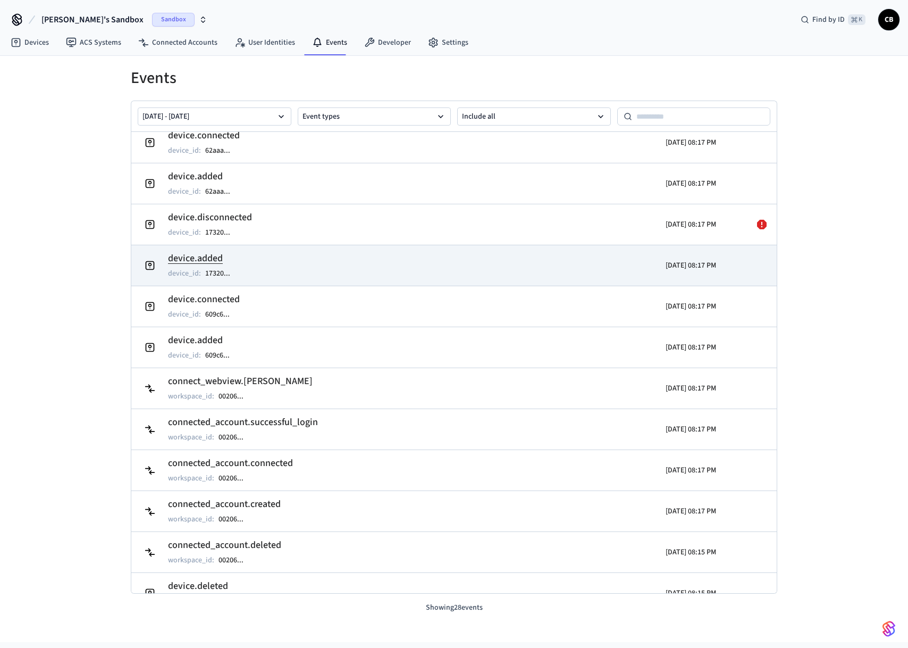
click at [208, 254] on h2 "device.added" at bounding box center [204, 258] width 73 height 15
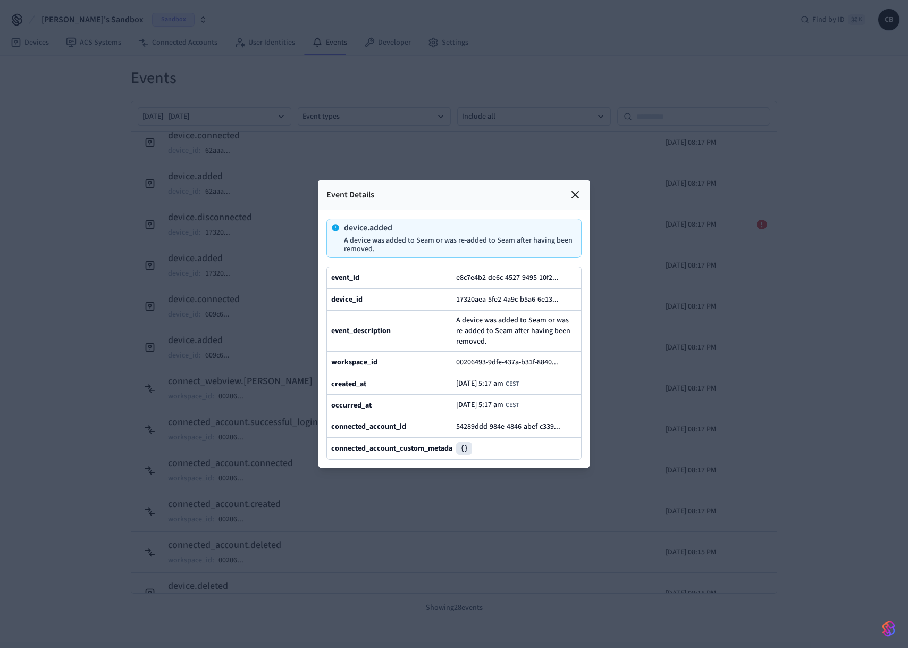
click at [191, 293] on div at bounding box center [454, 324] width 908 height 648
click at [566, 196] on div "Event Details" at bounding box center [454, 195] width 272 height 30
click at [574, 195] on icon at bounding box center [575, 194] width 13 height 13
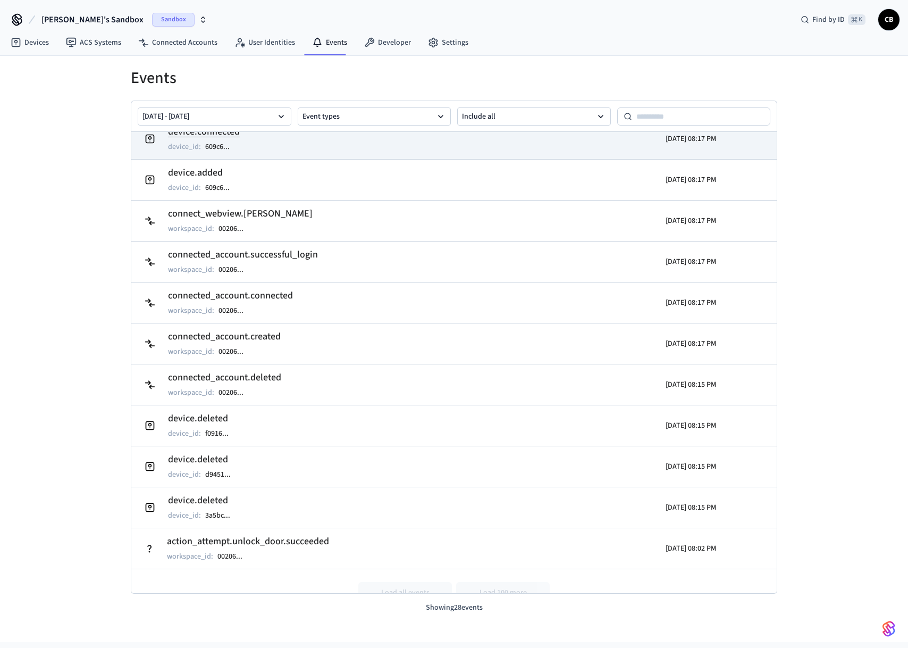
scroll to position [726, 0]
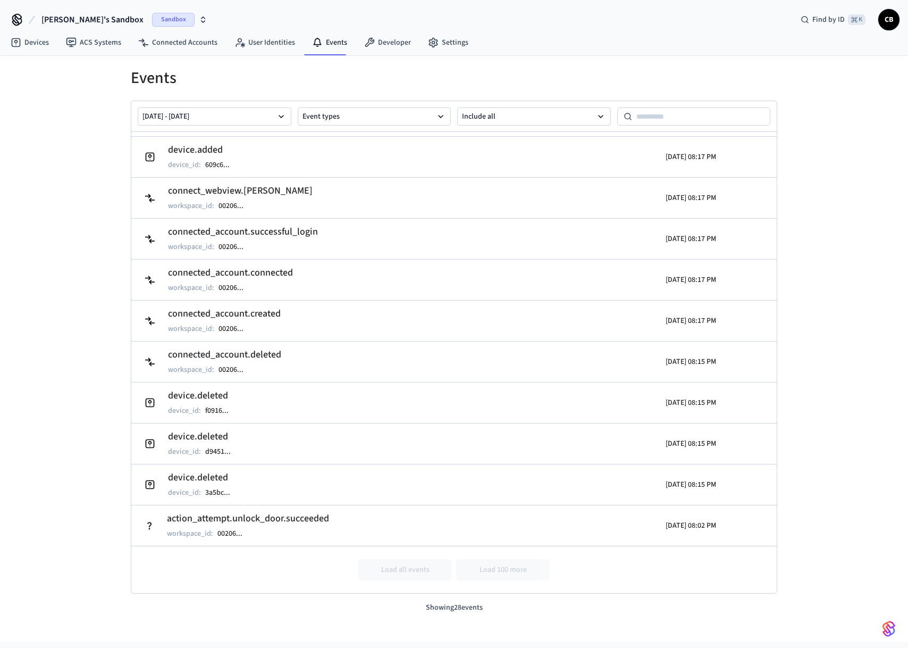
click at [490, 568] on div "Load all events Load 100 more" at bounding box center [454, 569] width 646 height 47
click at [389, 586] on div "Load all events Load 100 more" at bounding box center [454, 569] width 646 height 47
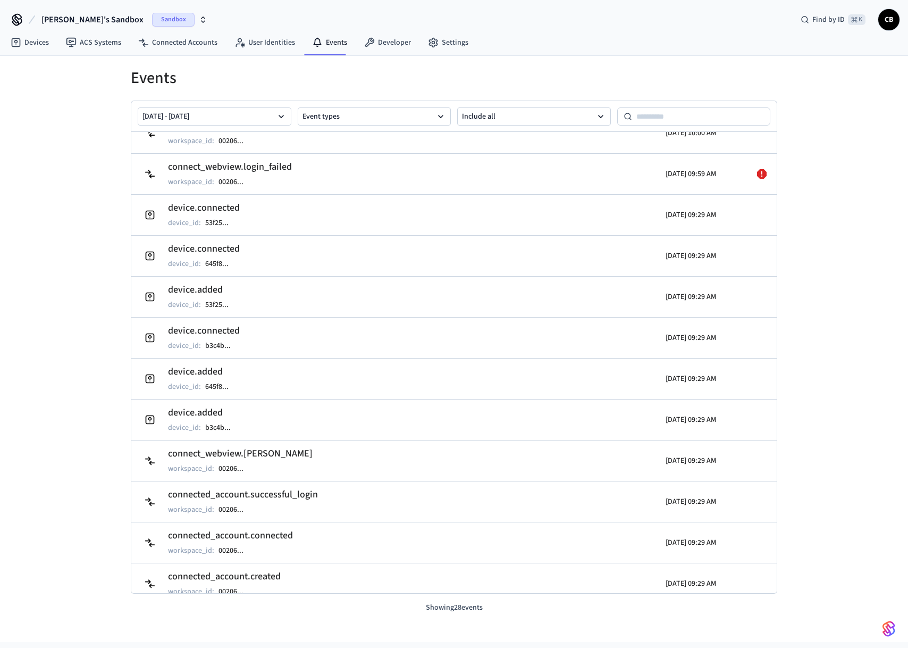
scroll to position [0, 0]
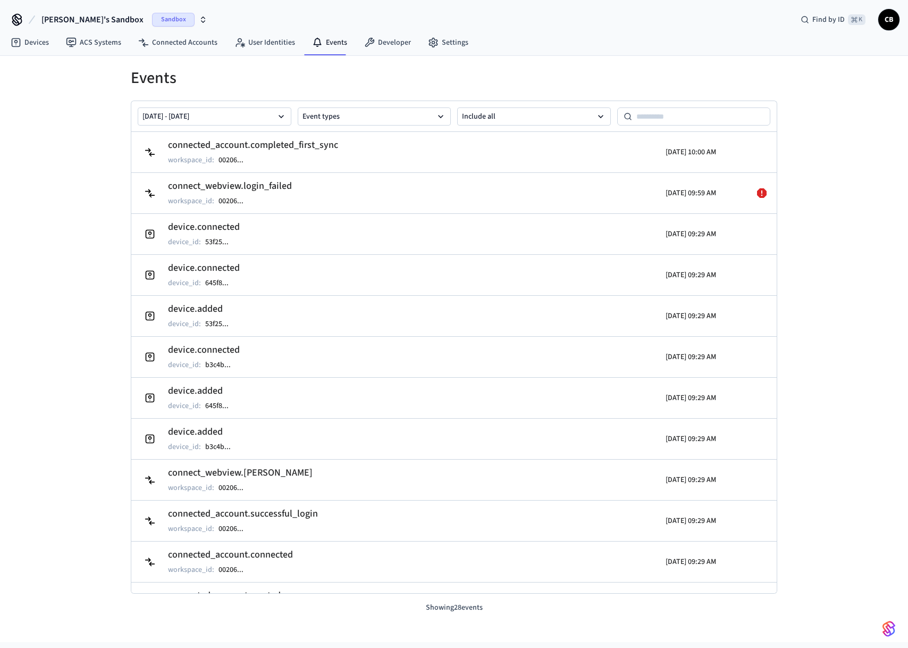
click at [529, 81] on h1 "Events" at bounding box center [454, 78] width 647 height 19
click at [240, 117] on button "Sep 26 2025 - Oct 03 2025" at bounding box center [215, 116] width 154 height 18
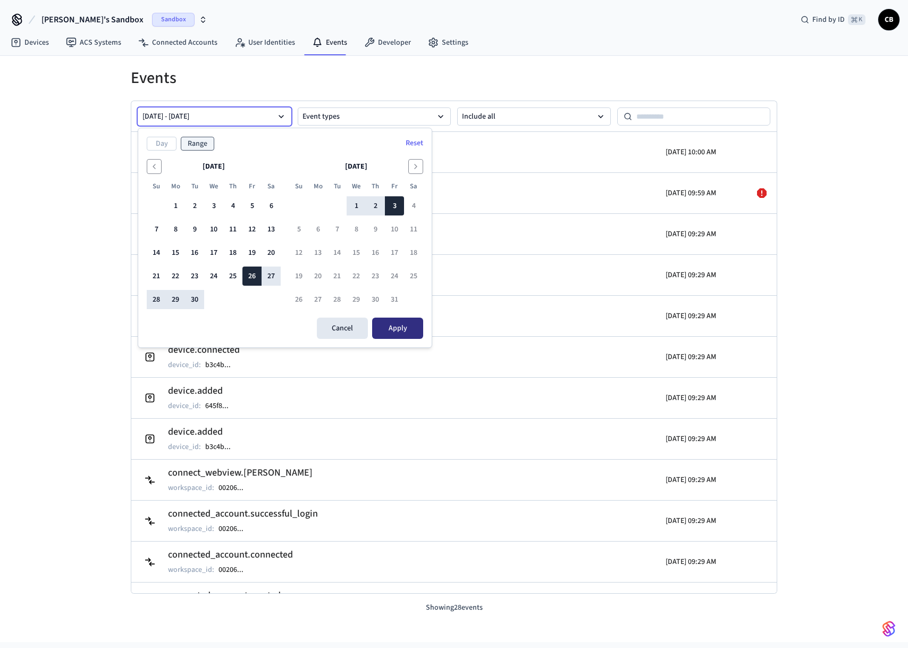
click at [401, 329] on button "Apply" at bounding box center [397, 327] width 51 height 21
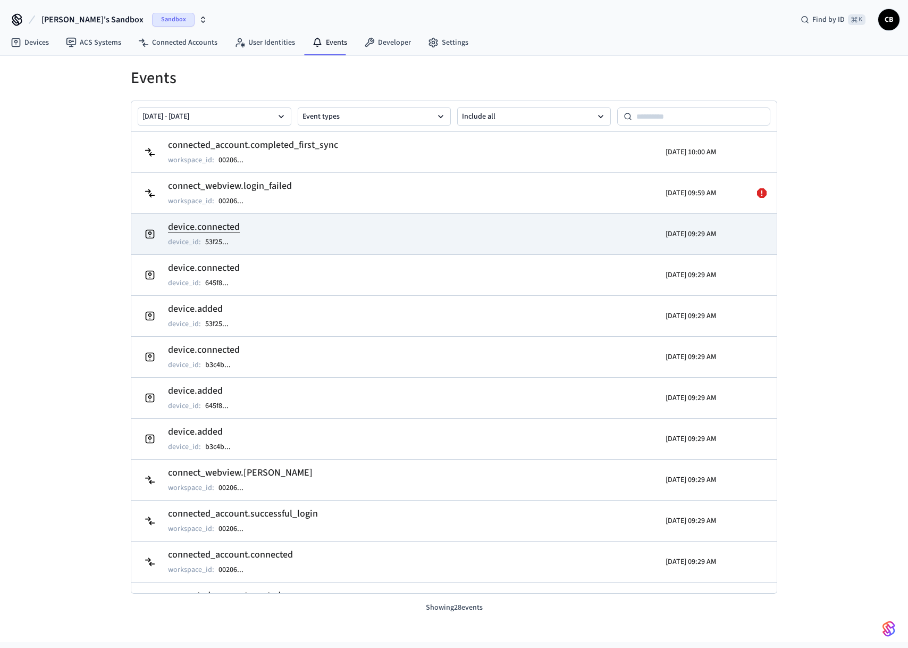
click at [242, 229] on td "device.connected device_id : 53f25 ..." at bounding box center [349, 234] width 419 height 30
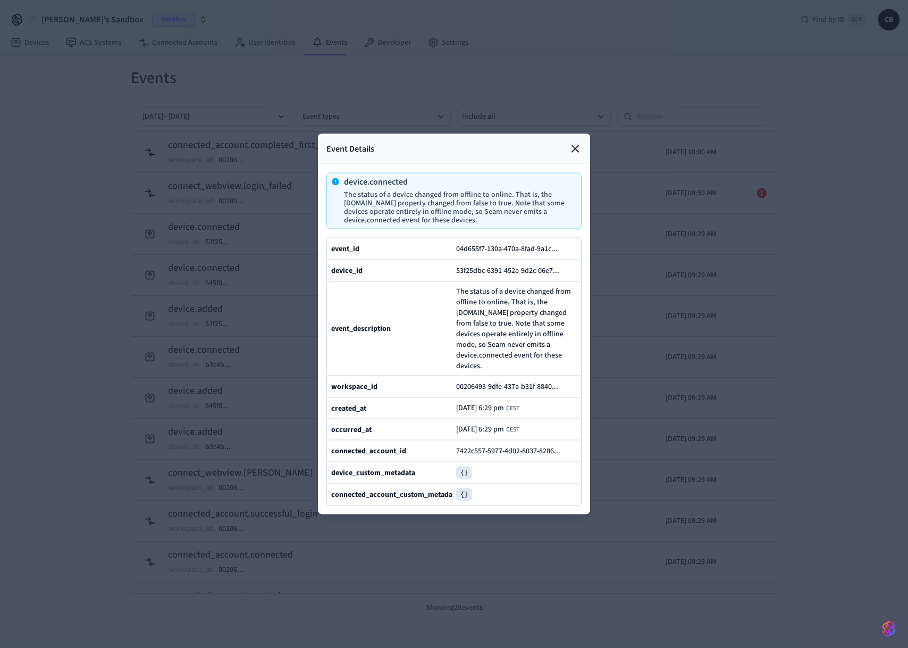
click at [758, 292] on div at bounding box center [454, 324] width 908 height 648
click at [633, 305] on div at bounding box center [454, 324] width 908 height 648
